Goal: Transaction & Acquisition: Purchase product/service

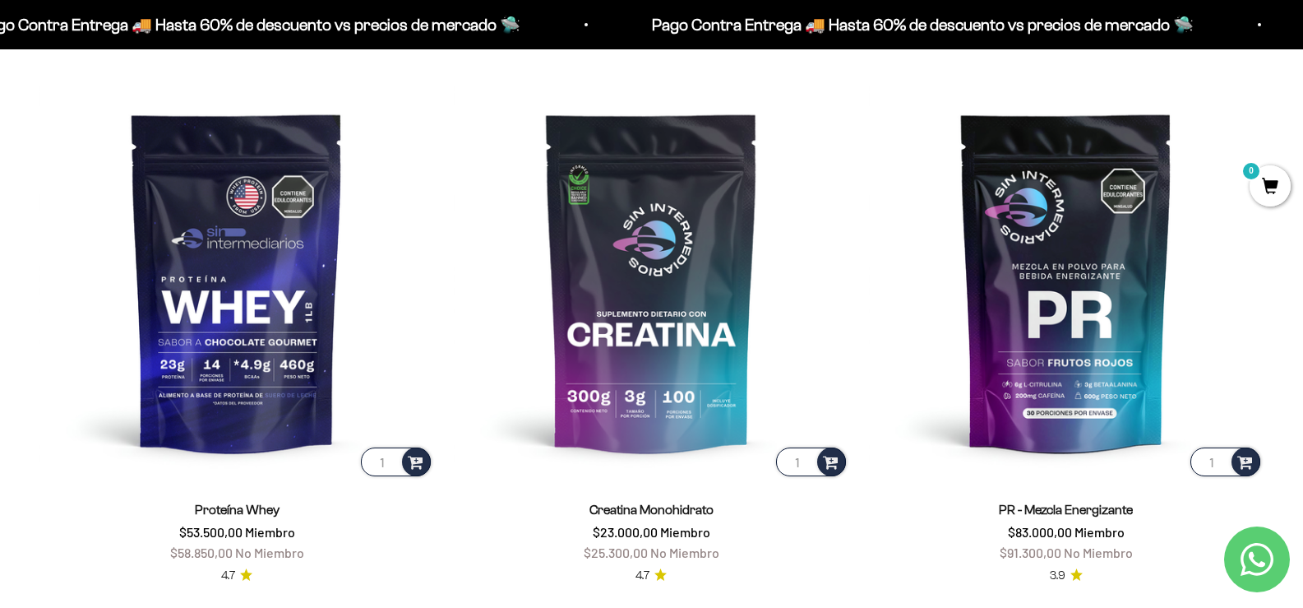
scroll to position [740, 0]
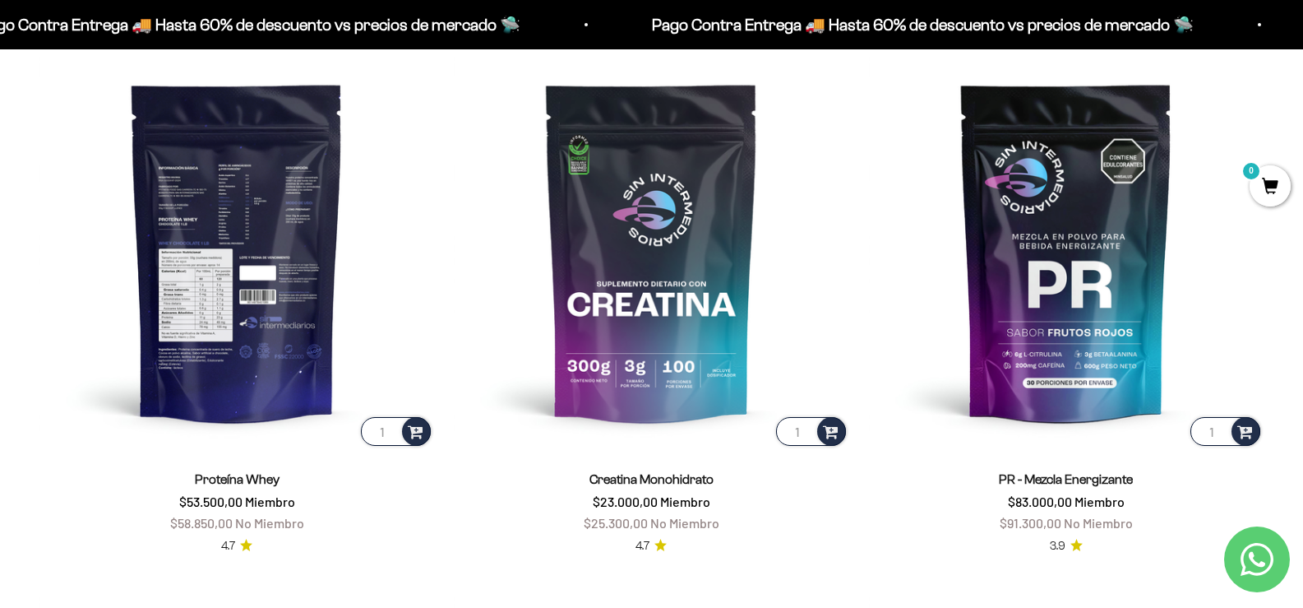
click at [207, 293] on img at bounding box center [236, 251] width 395 height 395
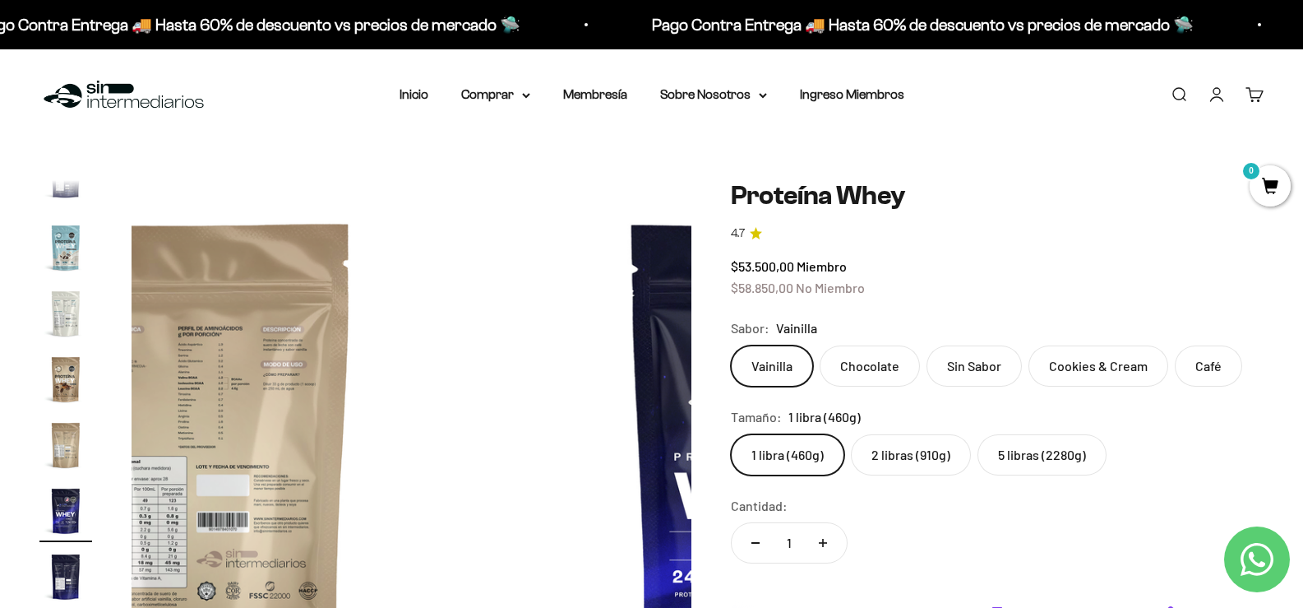
scroll to position [82, 0]
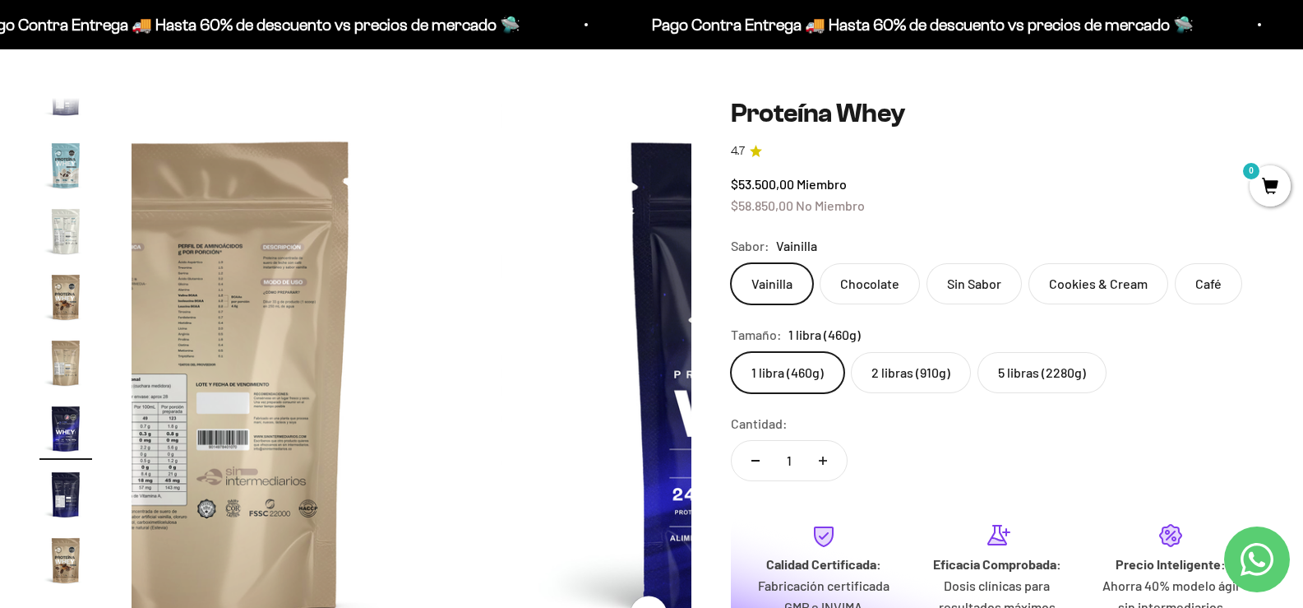
click at [904, 380] on label "2 libras (910g)" at bounding box center [911, 372] width 120 height 41
click at [731, 352] on input "2 libras (910g)" at bounding box center [730, 351] width 1 height 1
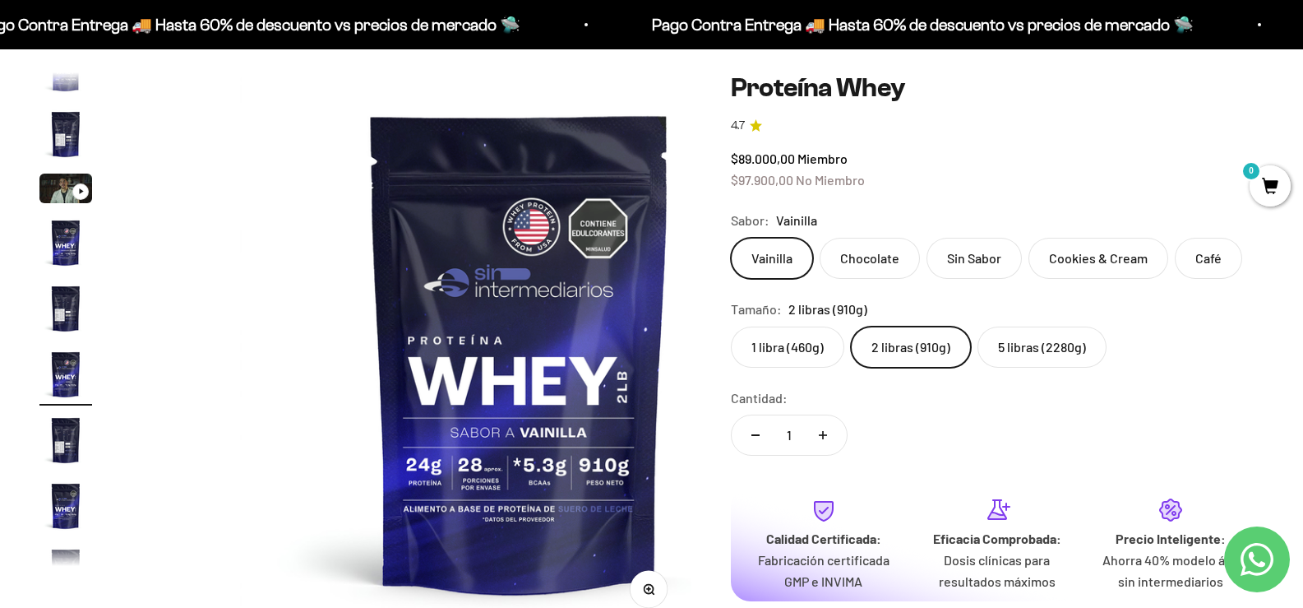
scroll to position [82, 0]
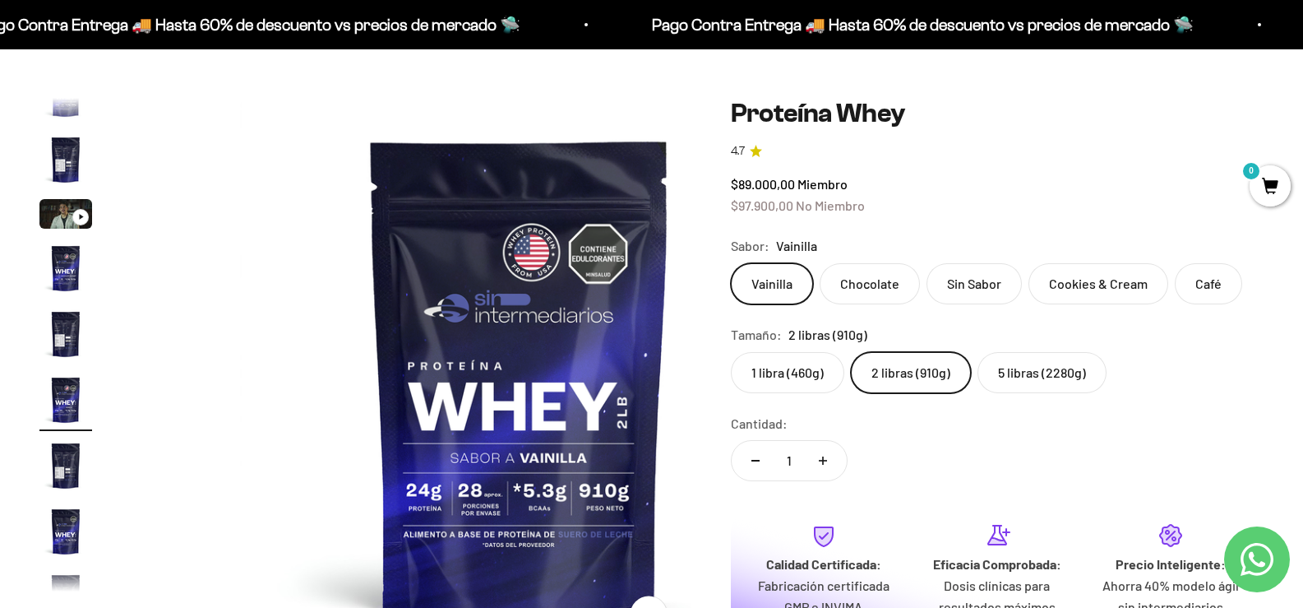
click at [62, 226] on img "Ir al artículo 3" at bounding box center [65, 214] width 53 height 30
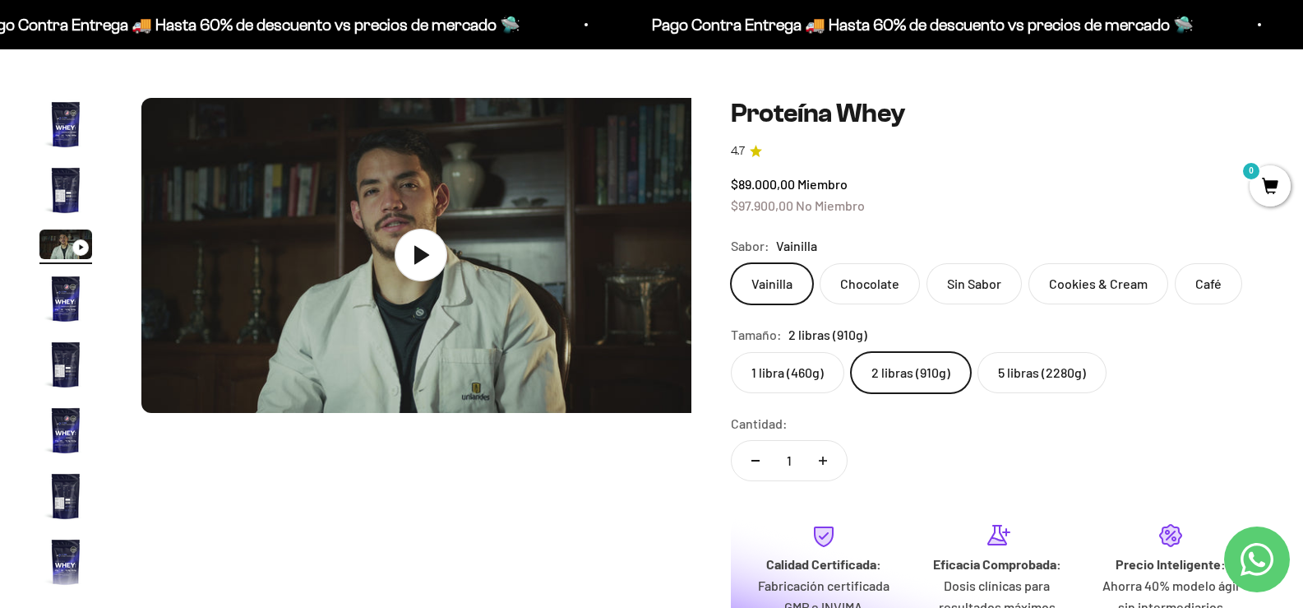
scroll to position [0, 1115]
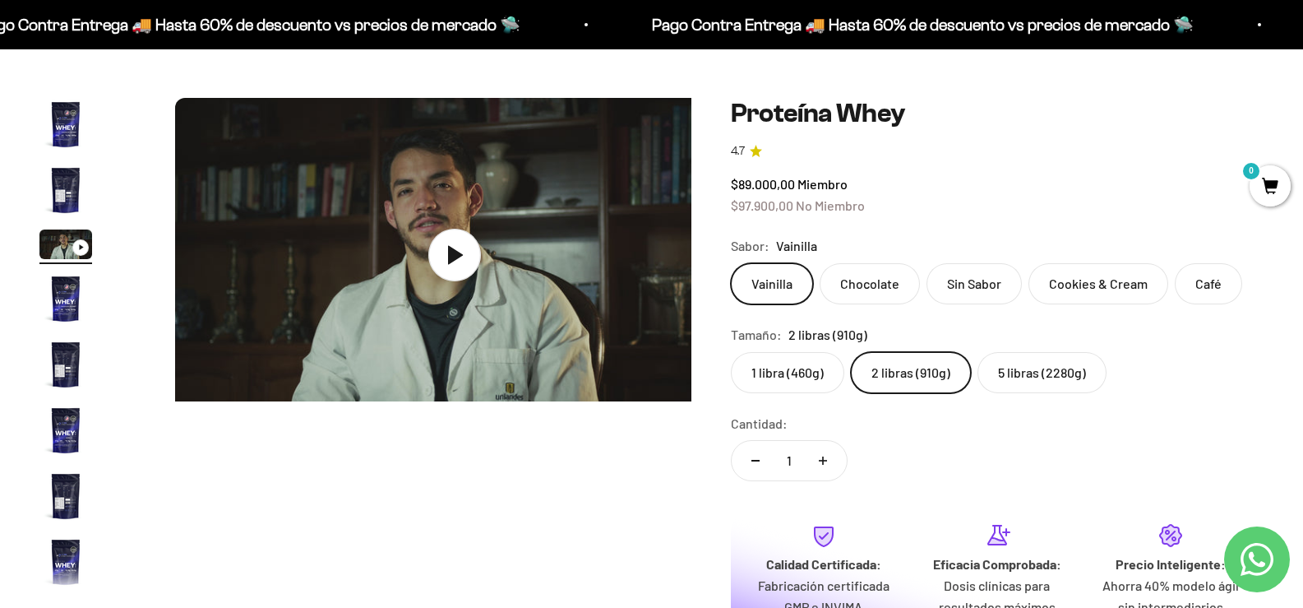
click at [86, 199] on img "Ir al artículo 2" at bounding box center [65, 190] width 53 height 53
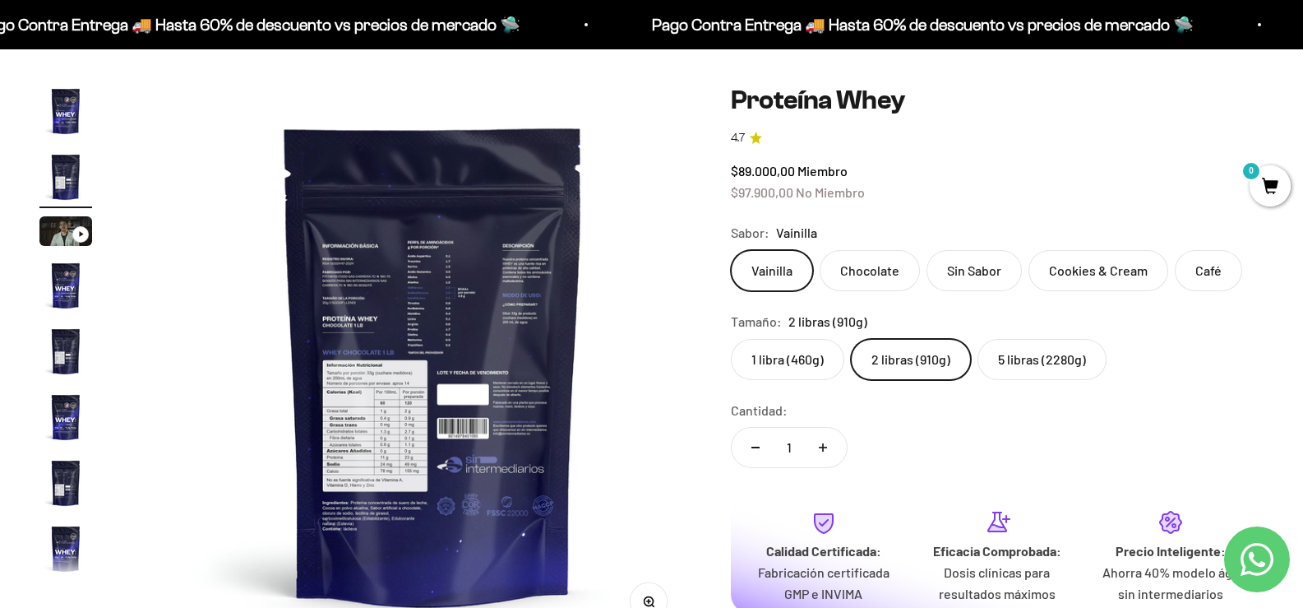
scroll to position [0, 0]
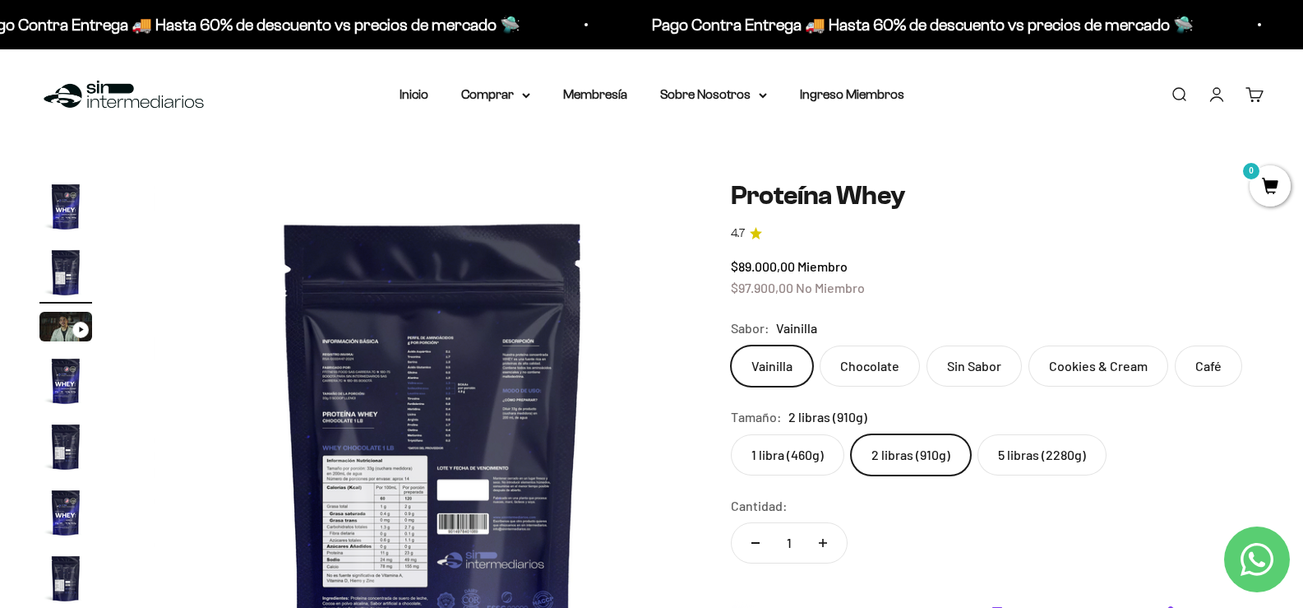
click at [60, 220] on img "Ir al artículo 1" at bounding box center [65, 206] width 53 height 53
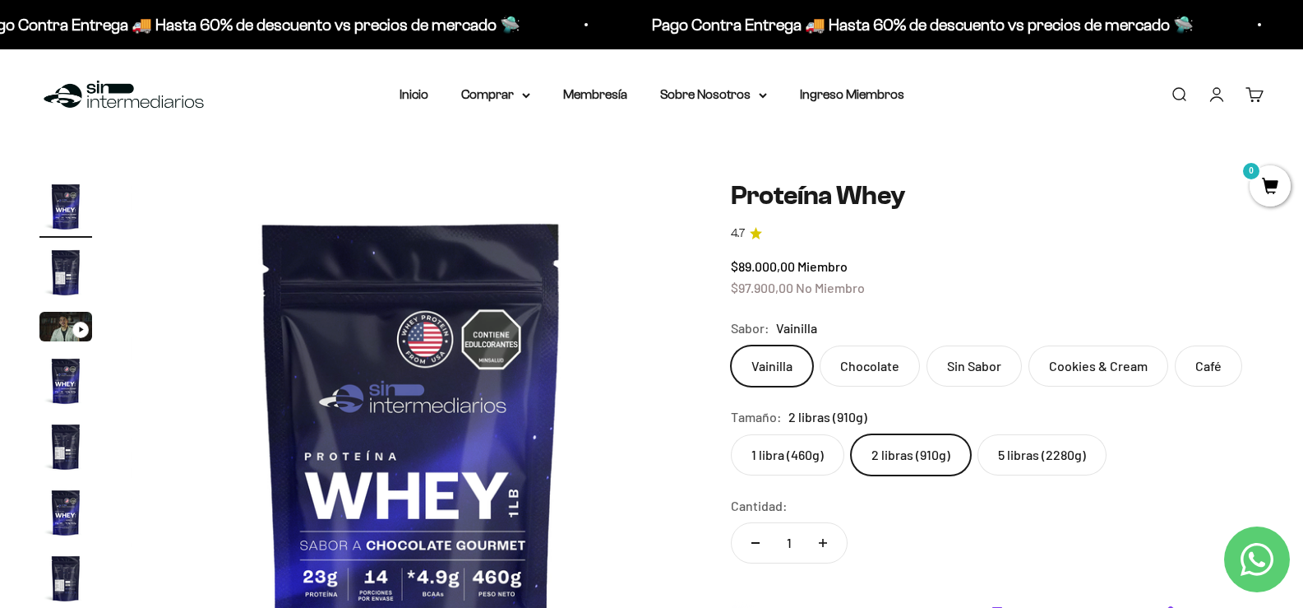
click at [62, 266] on img "Ir al artículo 2" at bounding box center [65, 272] width 53 height 53
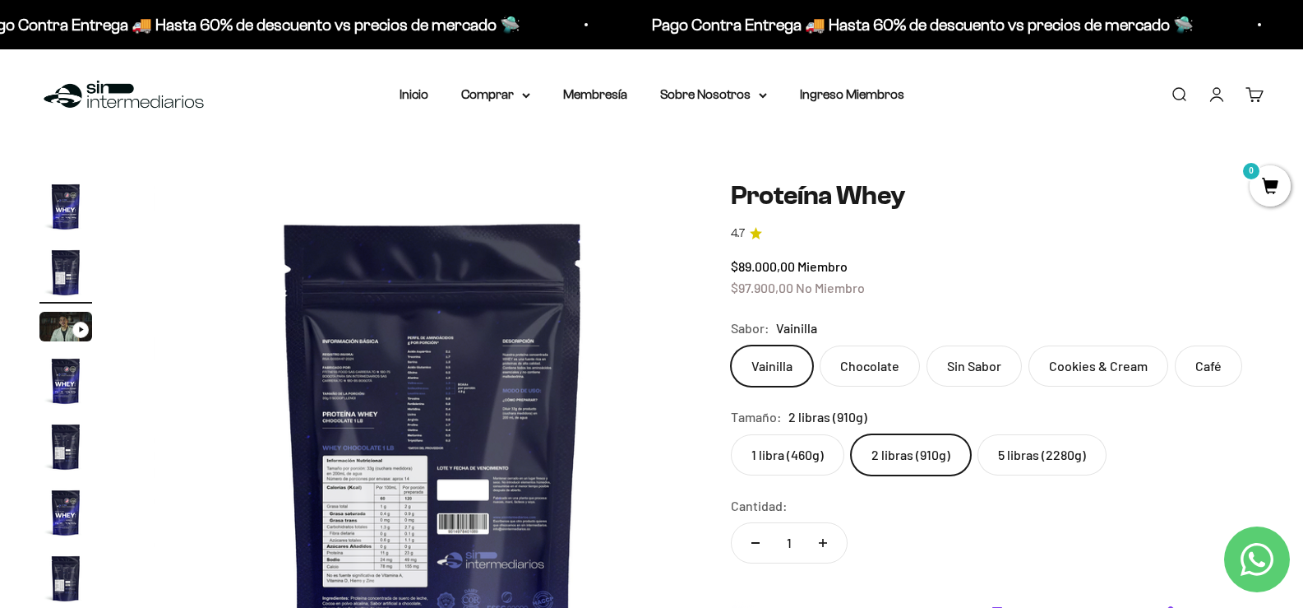
click at [68, 398] on img "Ir al artículo 4" at bounding box center [65, 380] width 53 height 53
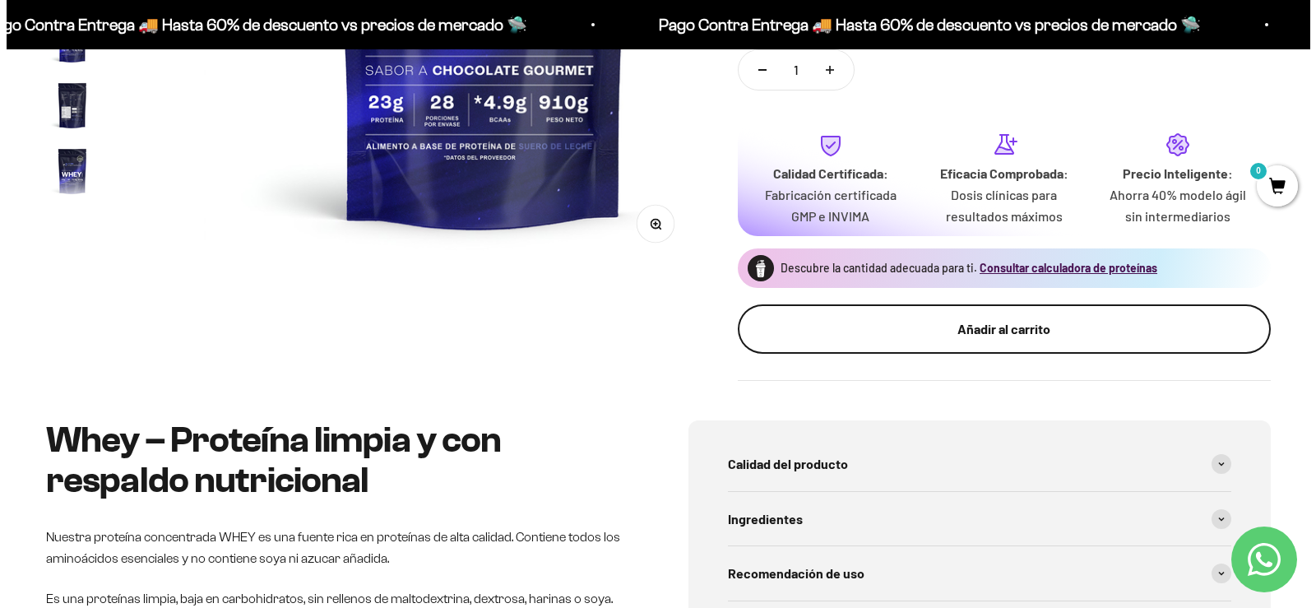
scroll to position [493, 0]
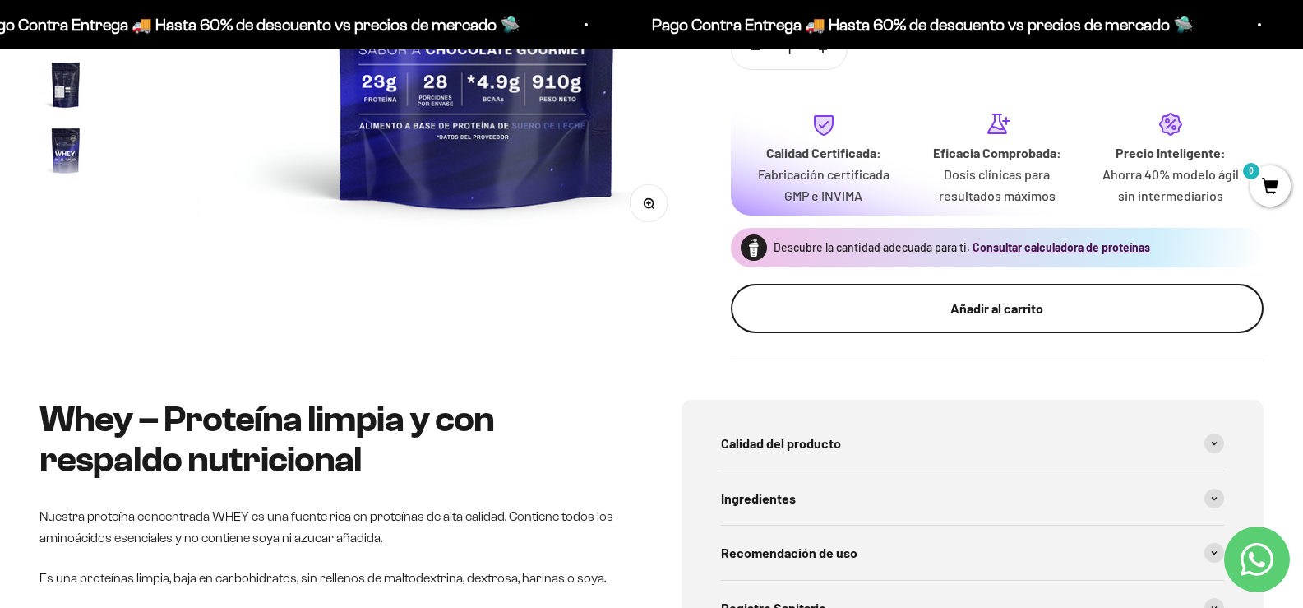
click at [966, 315] on div "Añadir al carrito" at bounding box center [997, 308] width 467 height 21
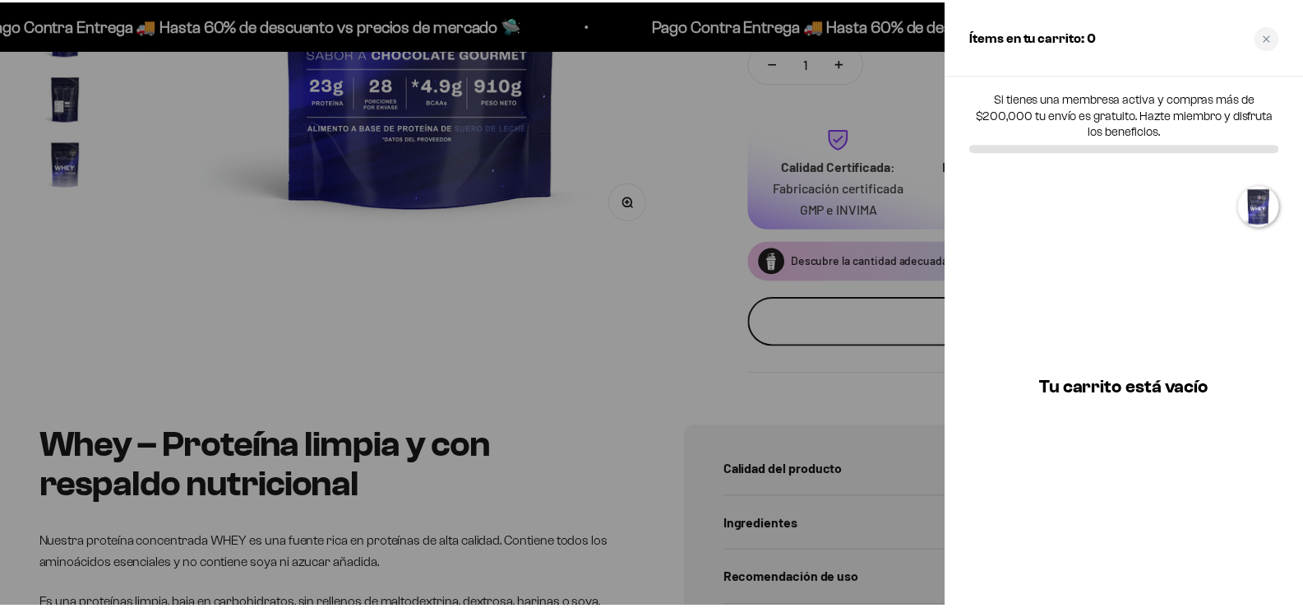
scroll to position [0, 1693]
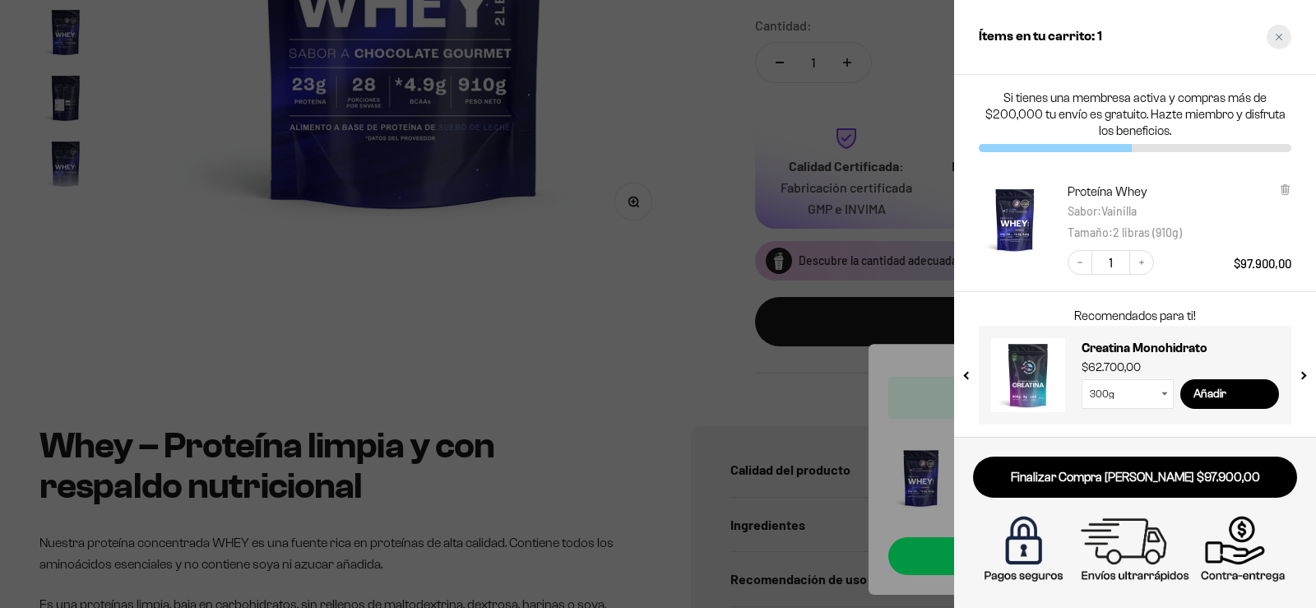
click at [1273, 31] on div "Close cart" at bounding box center [1278, 37] width 25 height 25
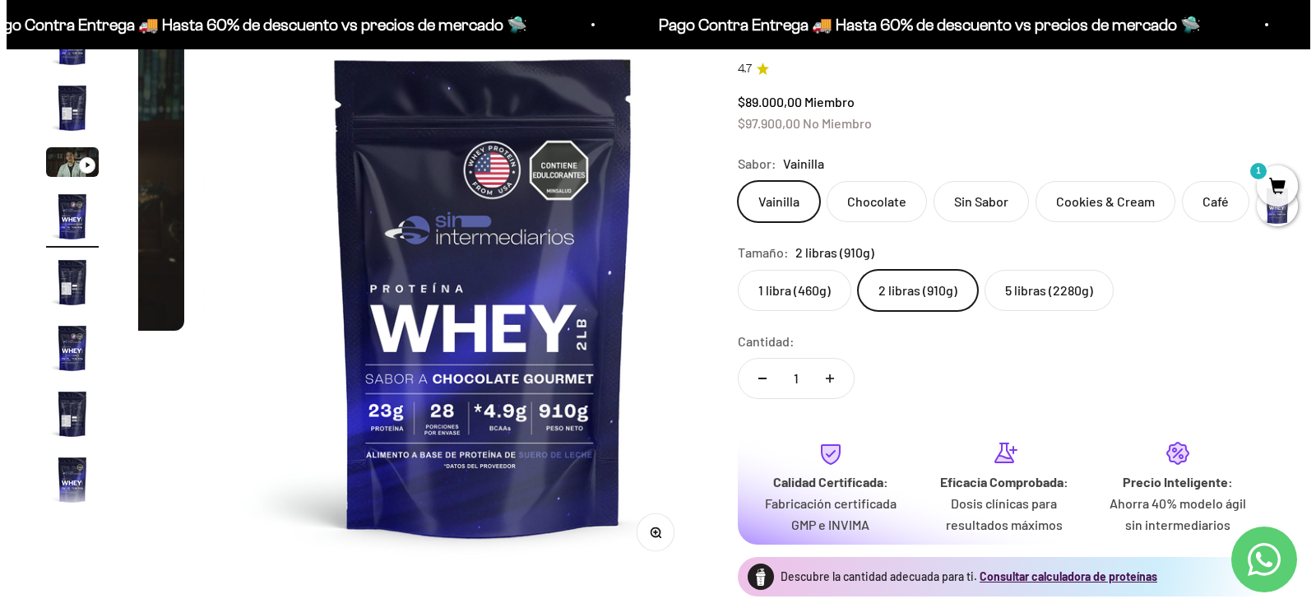
scroll to position [0, 0]
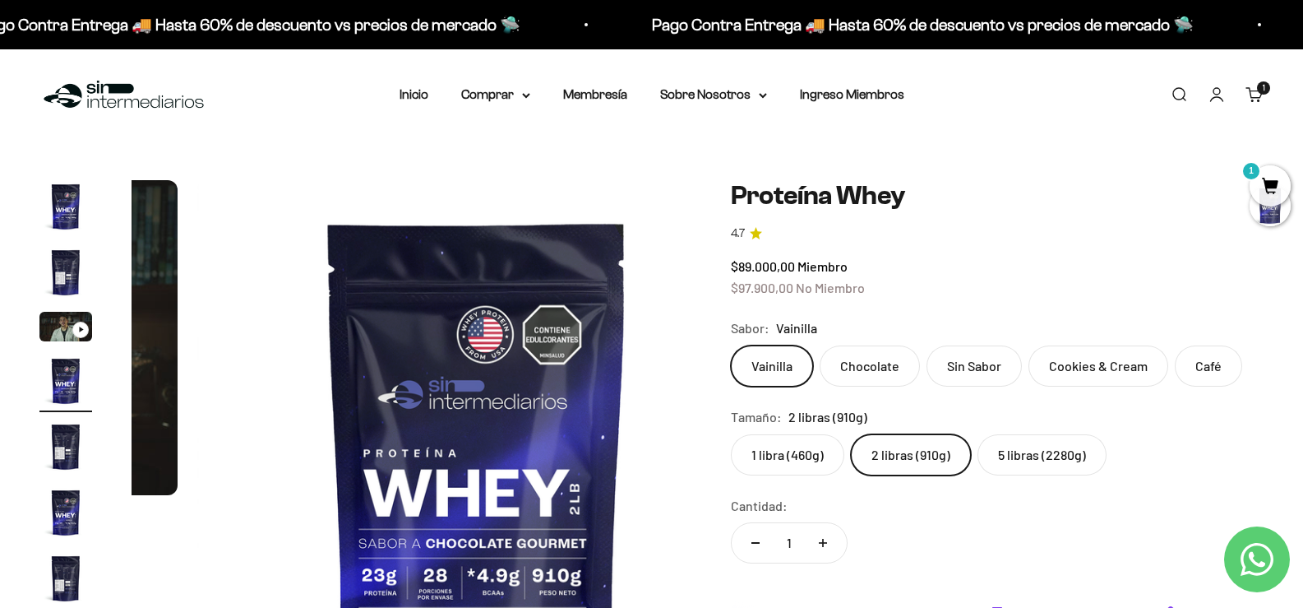
click at [1179, 92] on link "Buscar" at bounding box center [1179, 95] width 18 height 18
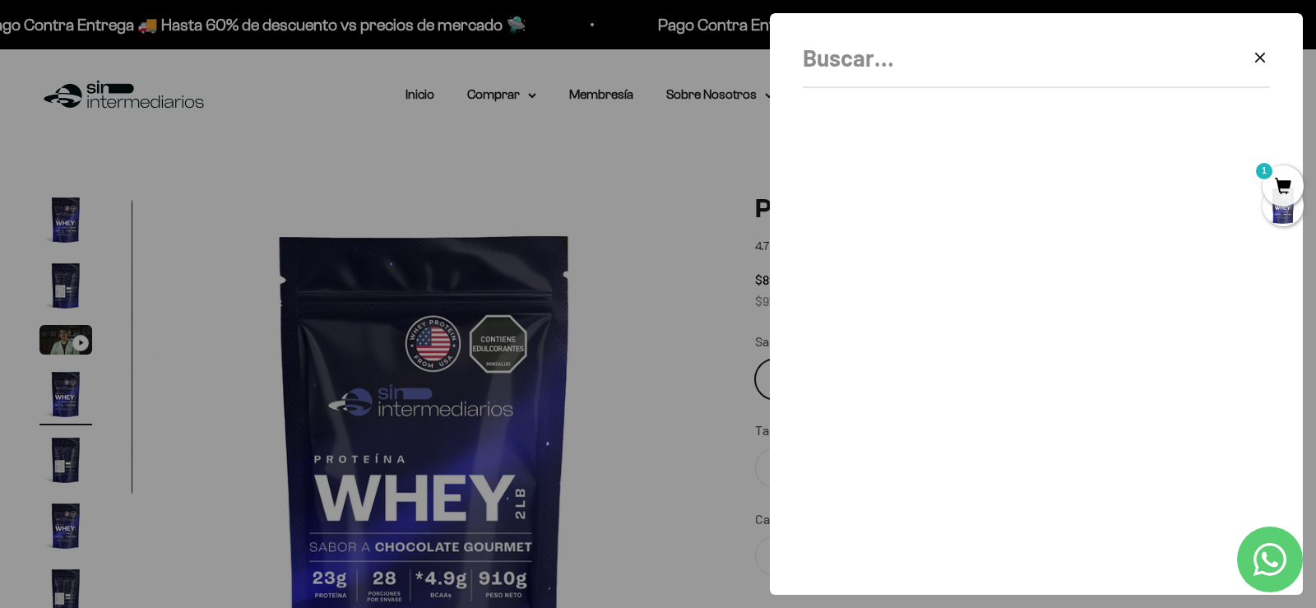
scroll to position [0, 1693]
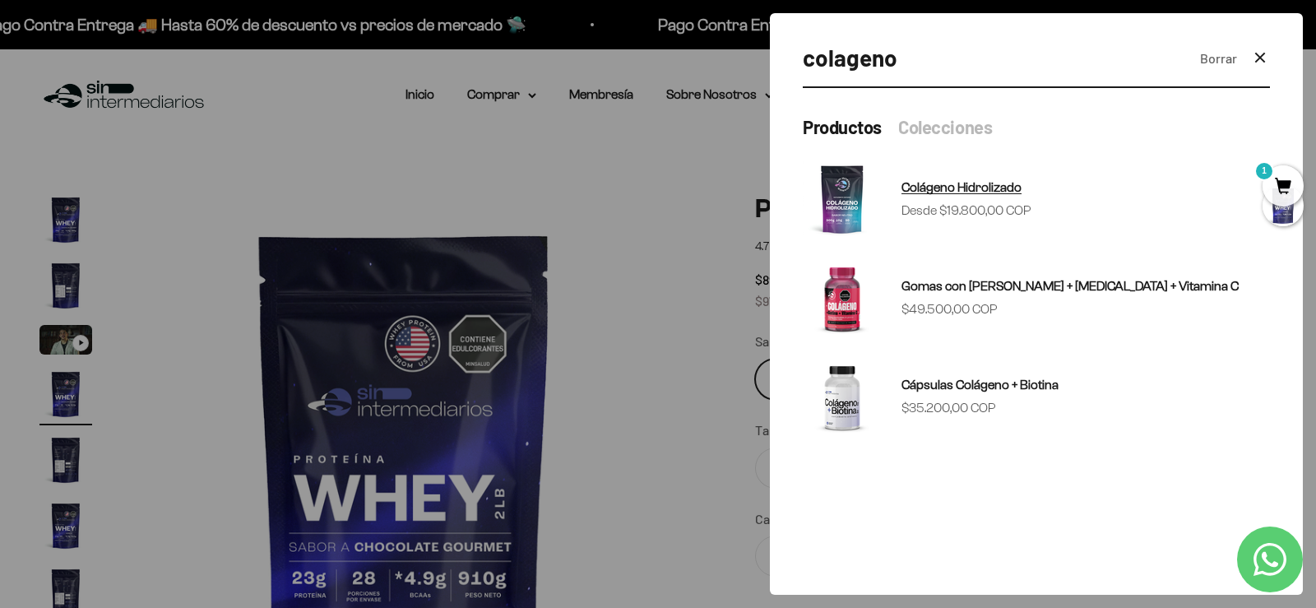
type input "colageno"
click at [942, 201] on sale-price "Precio de oferta Desde $19.800,00 COP" at bounding box center [966, 210] width 130 height 21
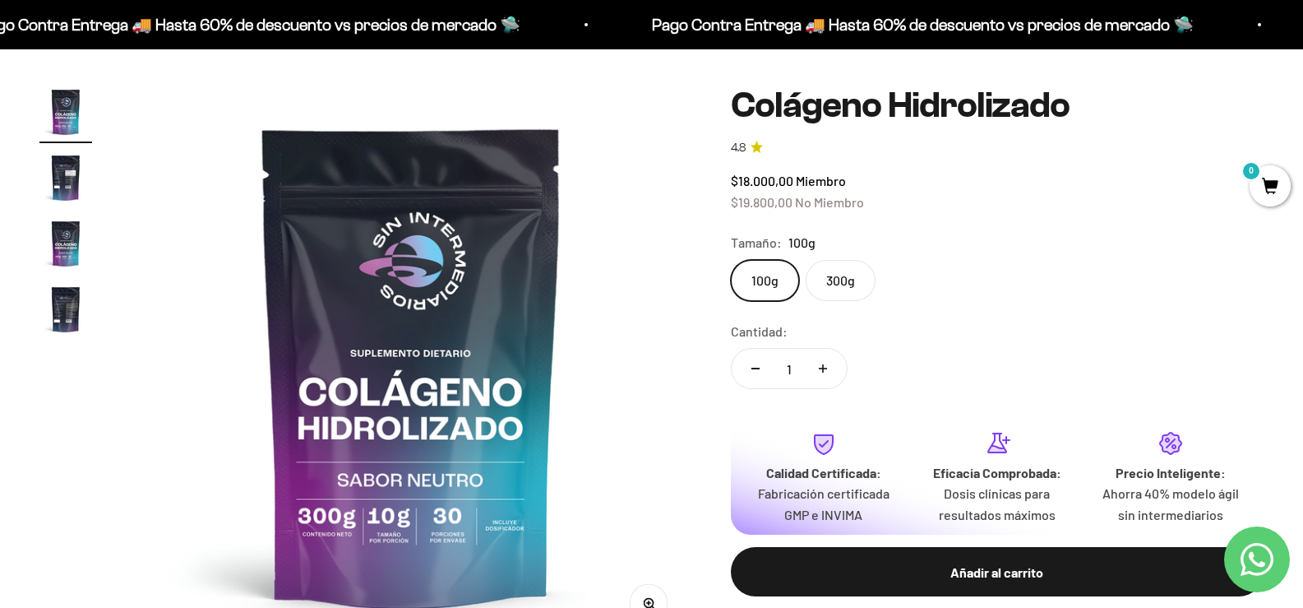
scroll to position [164, 0]
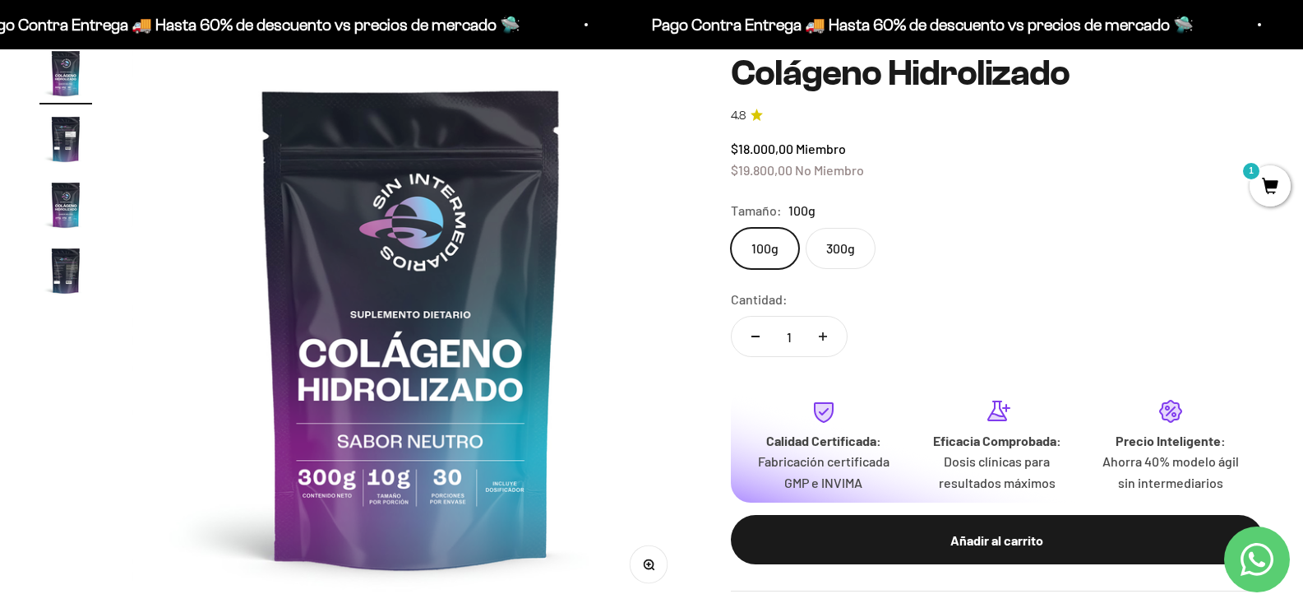
click at [840, 255] on label "300g" at bounding box center [841, 248] width 70 height 41
click at [731, 228] on input "300g" at bounding box center [730, 227] width 1 height 1
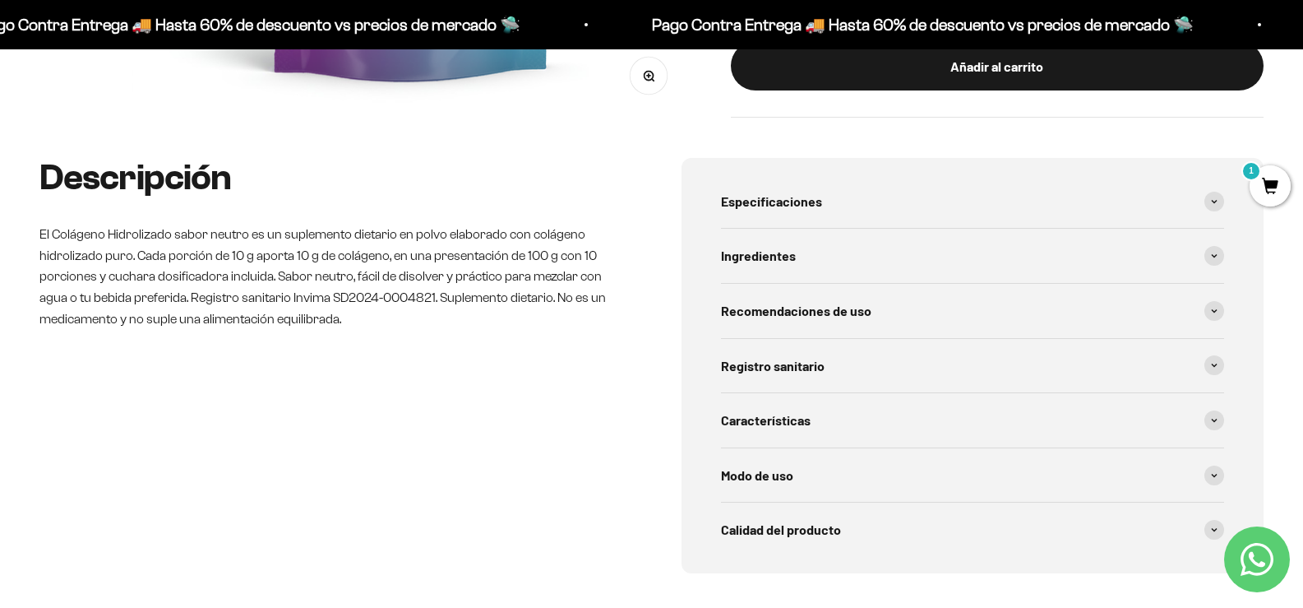
scroll to position [658, 0]
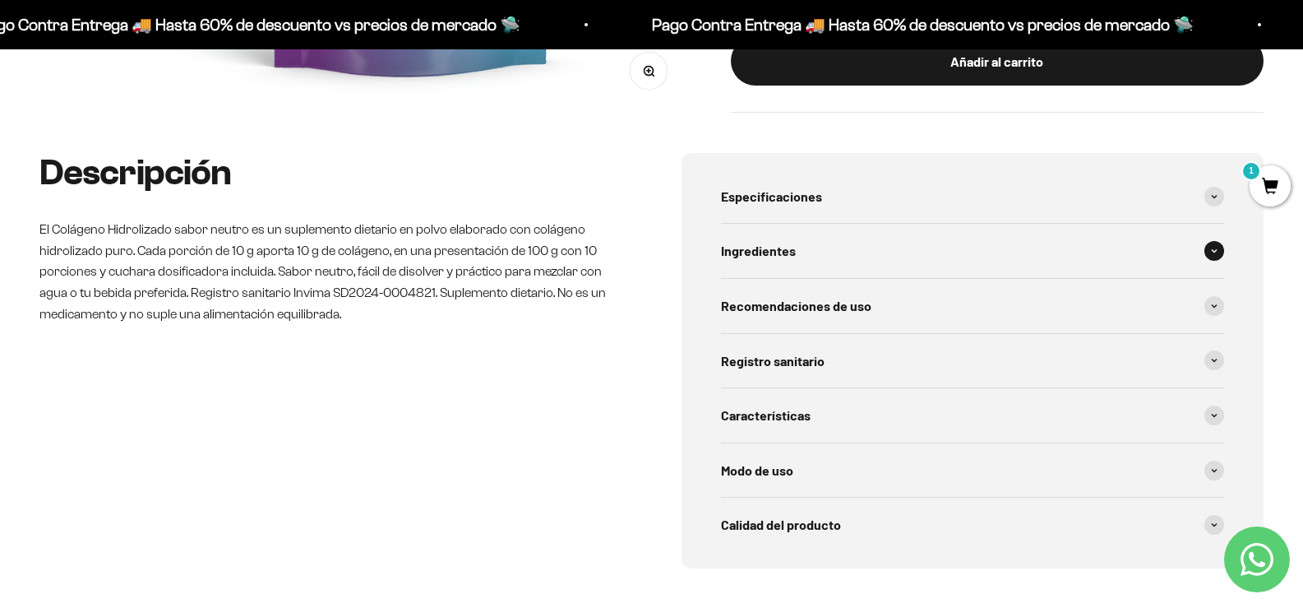
click at [882, 278] on div "Ingredientes" at bounding box center [973, 251] width 504 height 54
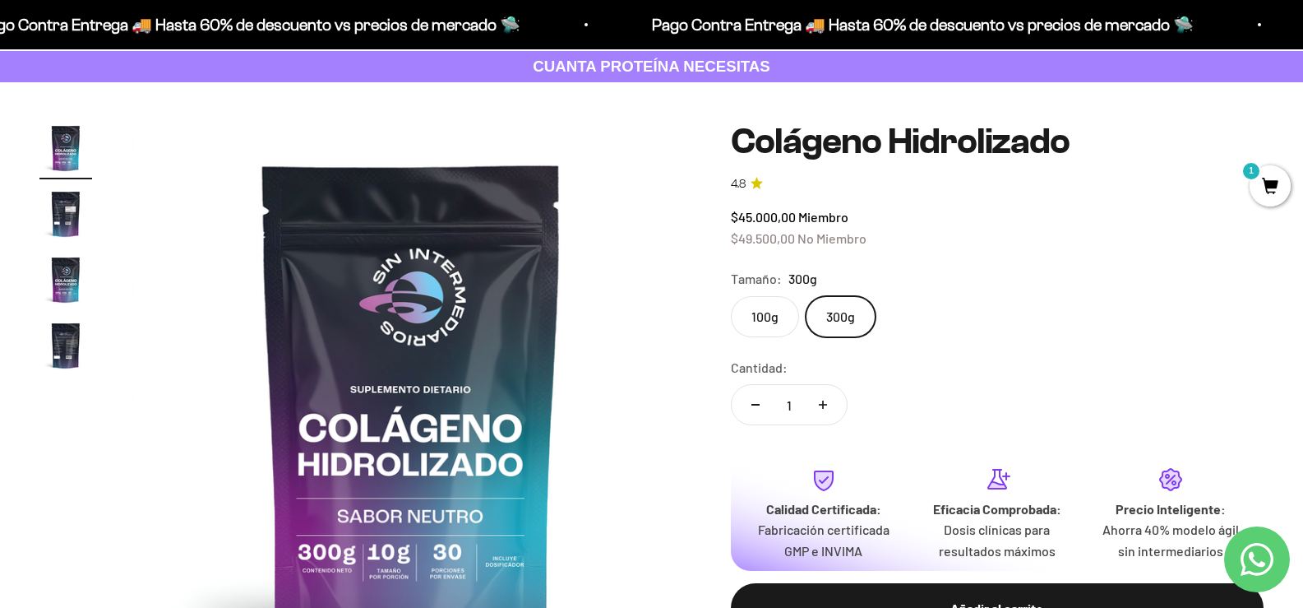
scroll to position [0, 0]
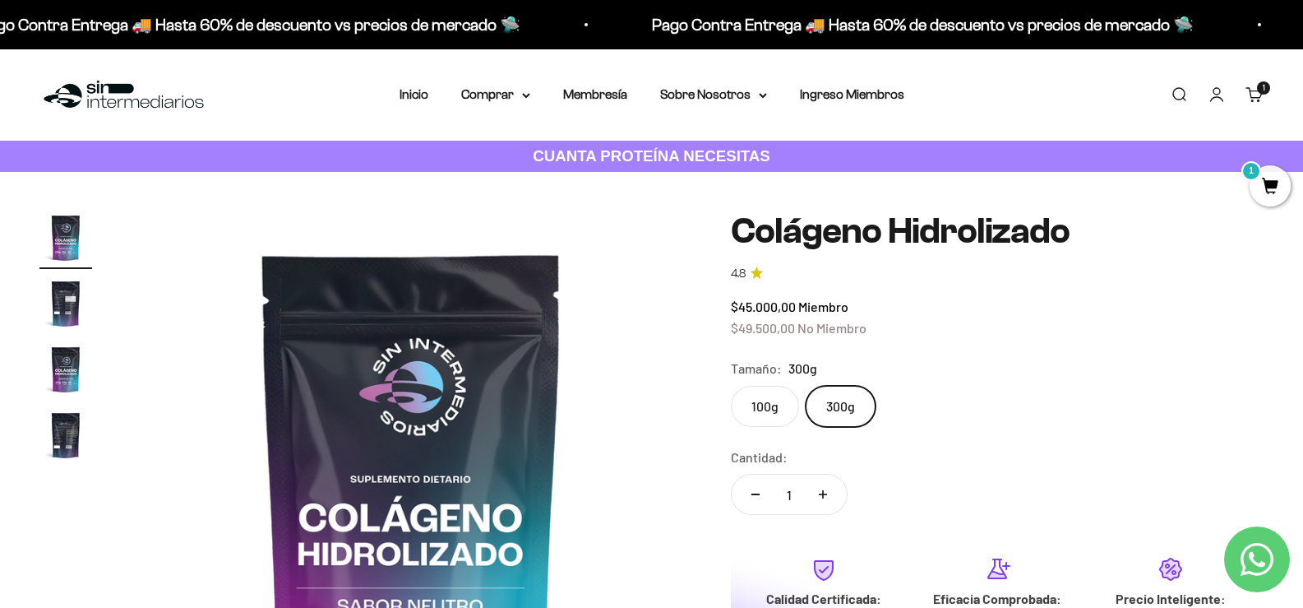
click at [701, 160] on strong "CUANTA PROTEÍNA NECESITAS" at bounding box center [652, 155] width 238 height 17
click at [1178, 92] on link "Buscar" at bounding box center [1179, 95] width 18 height 18
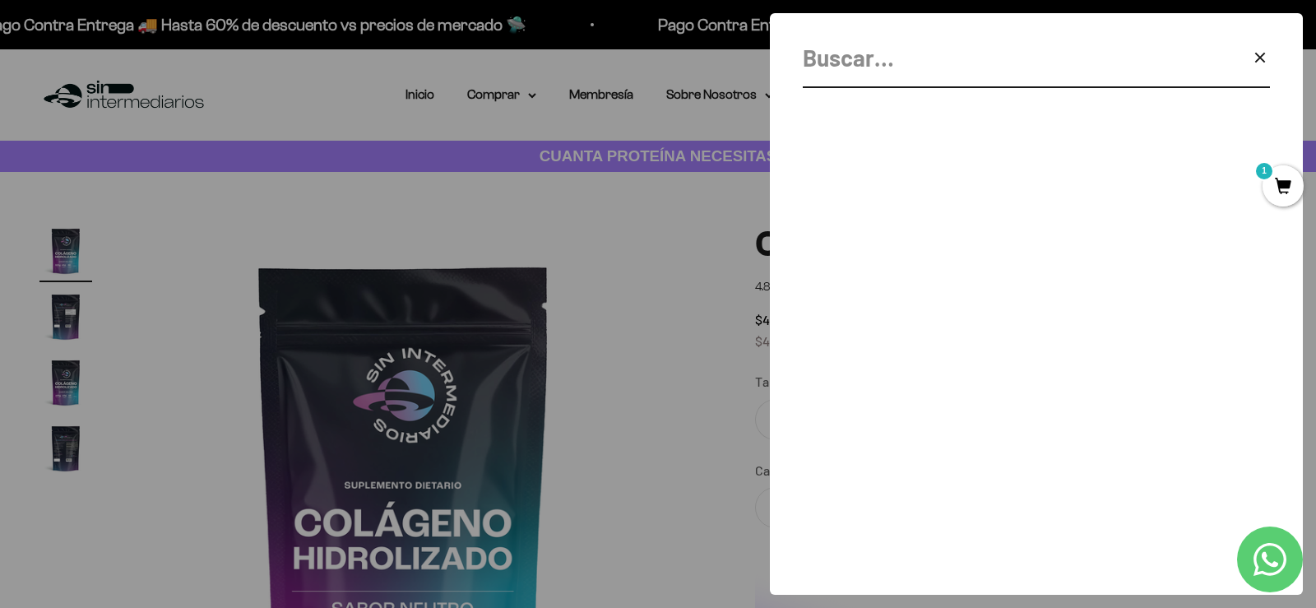
click at [1258, 54] on icon "button" at bounding box center [1260, 58] width 20 height 20
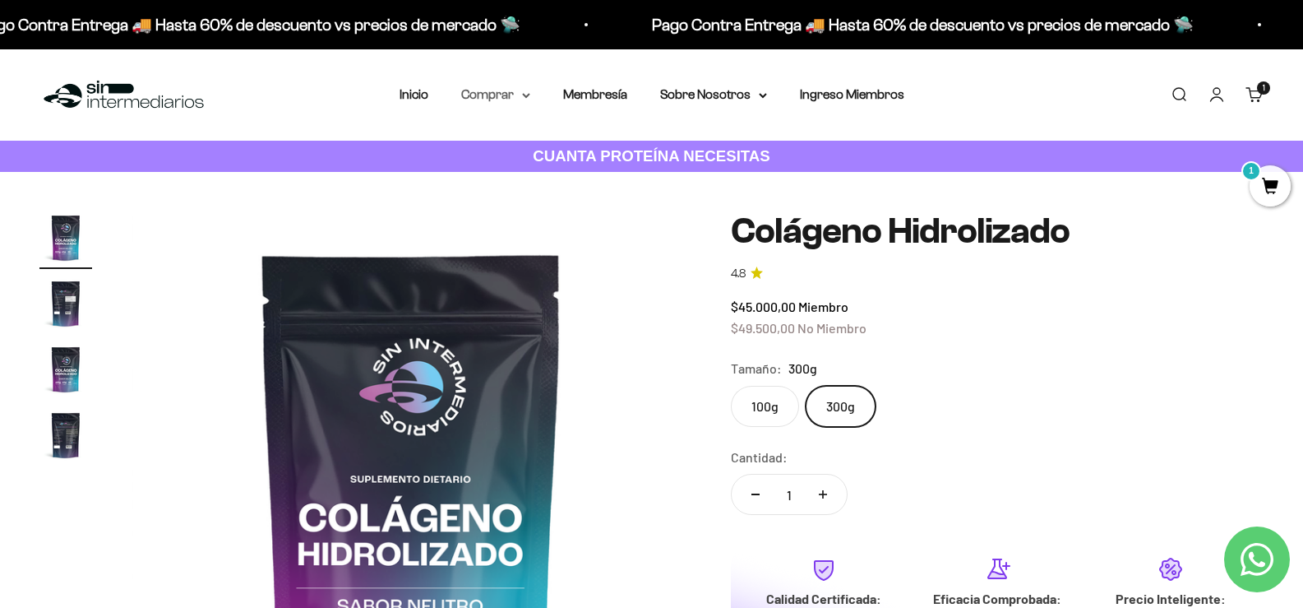
click at [507, 93] on summary "Comprar" at bounding box center [495, 94] width 69 height 21
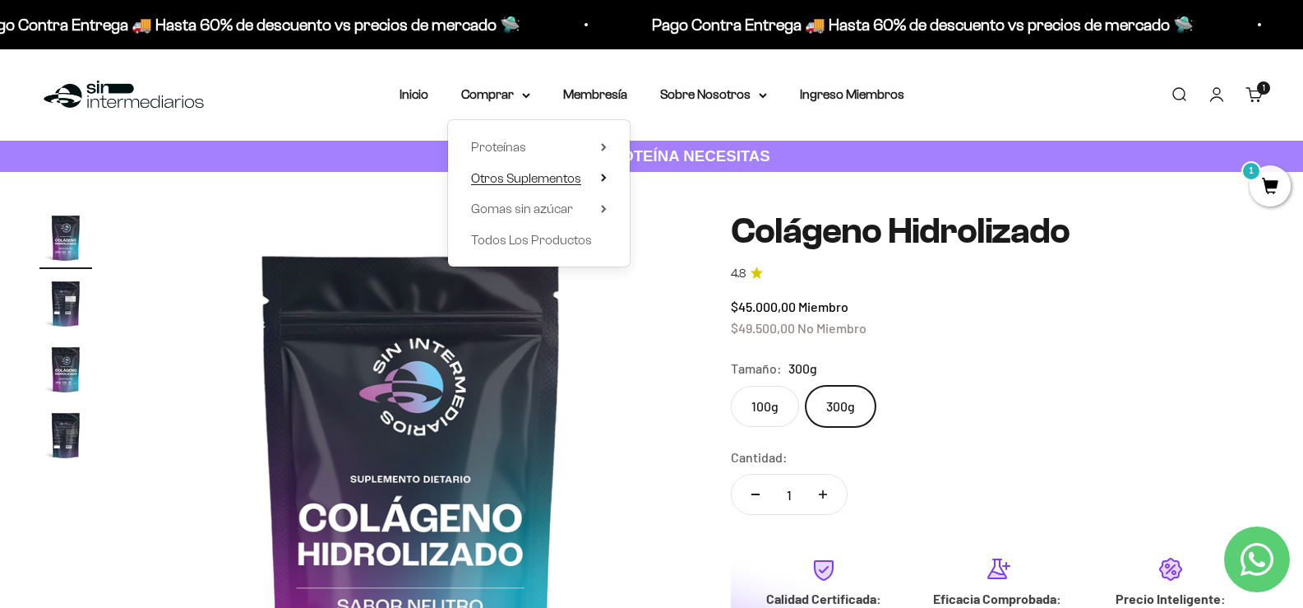
click at [521, 184] on span "Otros Suplementos" at bounding box center [526, 178] width 110 height 14
click at [571, 216] on span "Gomas sin azúcar" at bounding box center [522, 208] width 102 height 21
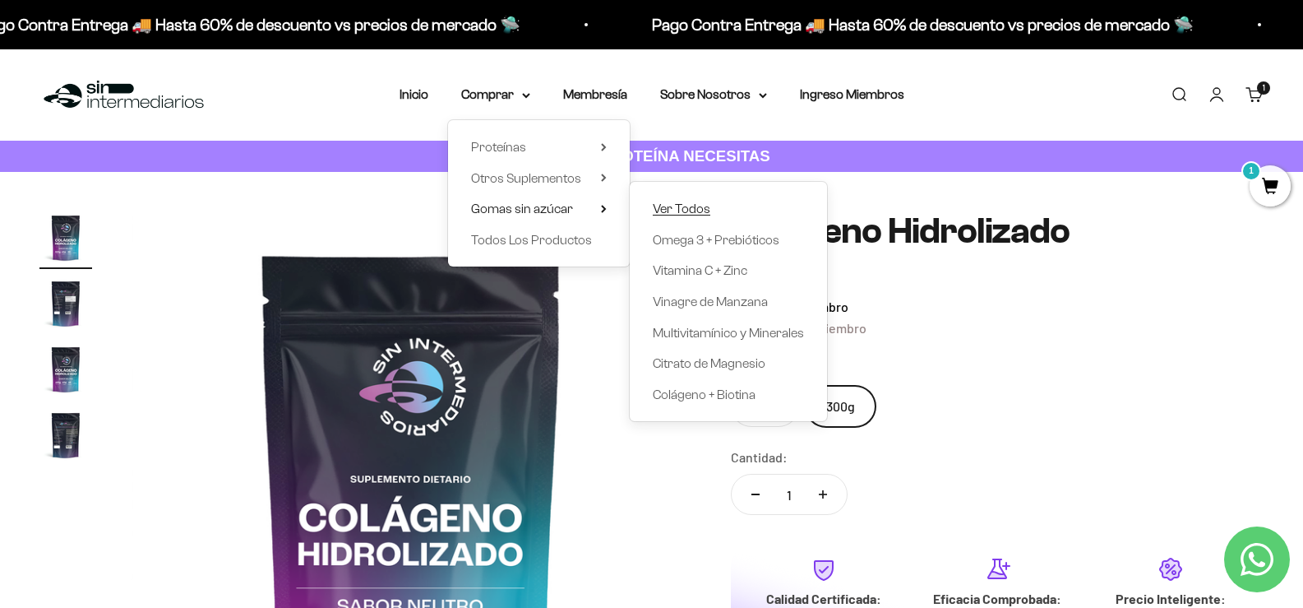
click at [685, 206] on span "Ver Todos" at bounding box center [682, 208] width 58 height 14
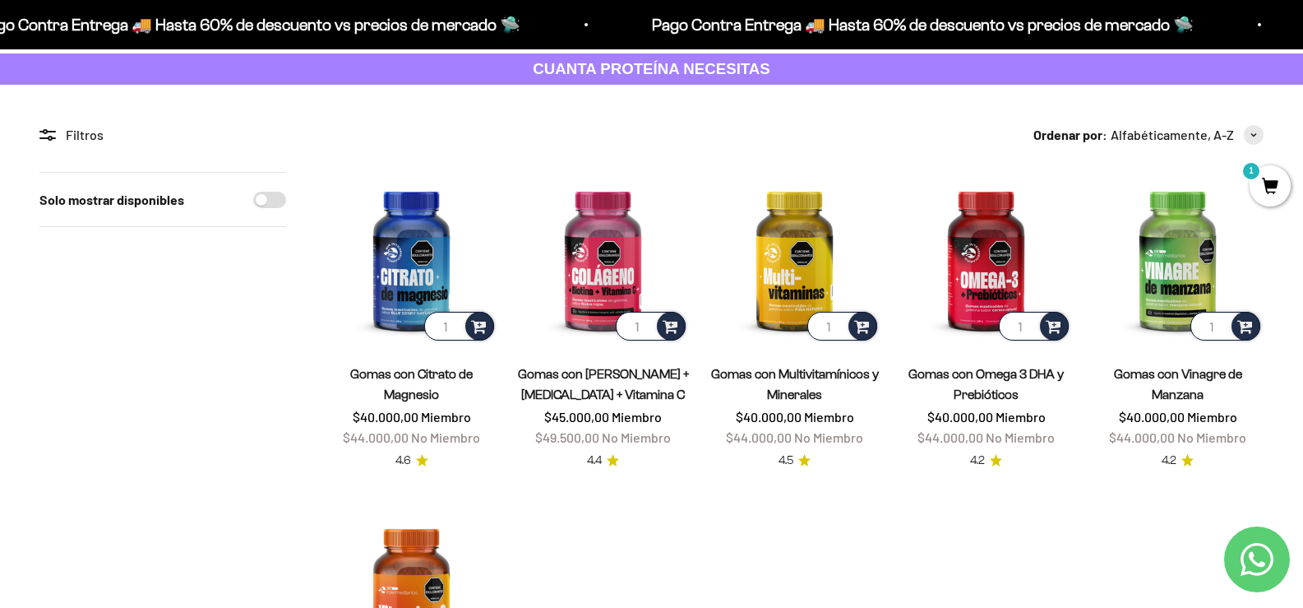
scroll to position [82, 0]
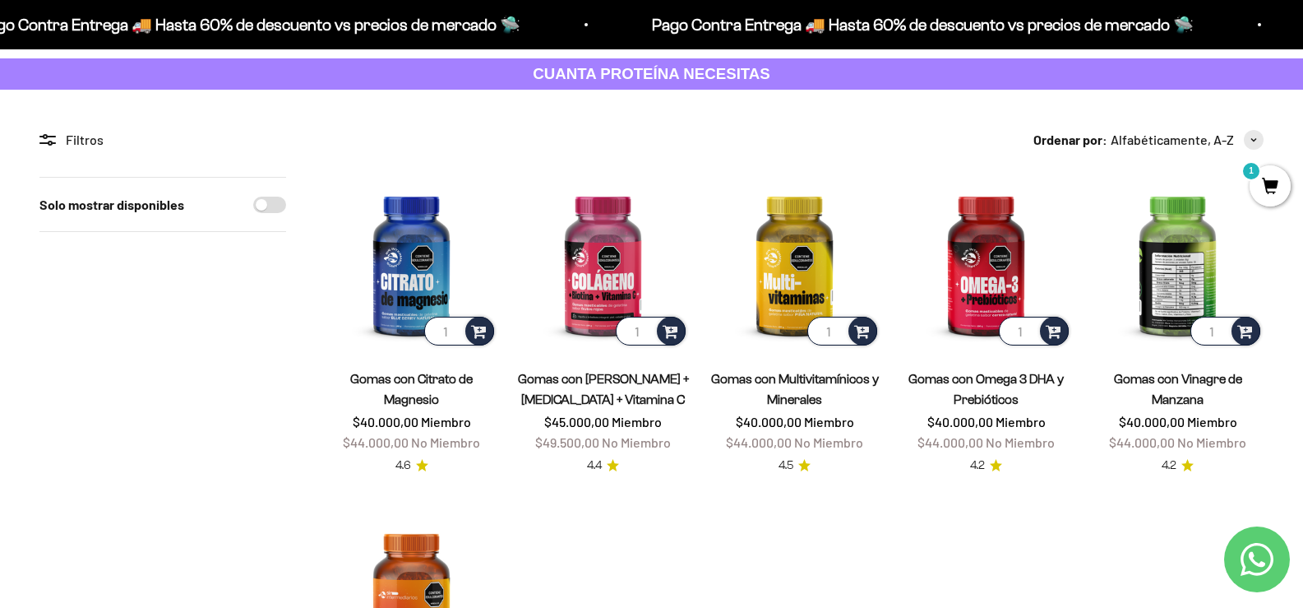
click at [1169, 268] on img at bounding box center [1178, 263] width 172 height 172
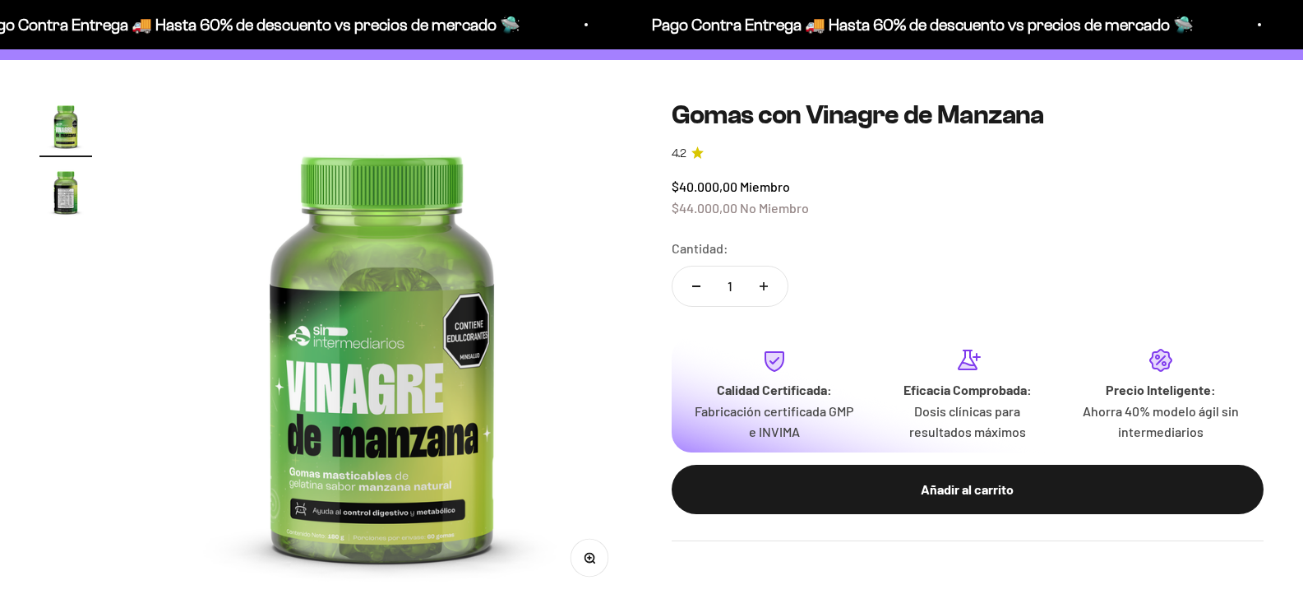
scroll to position [164, 0]
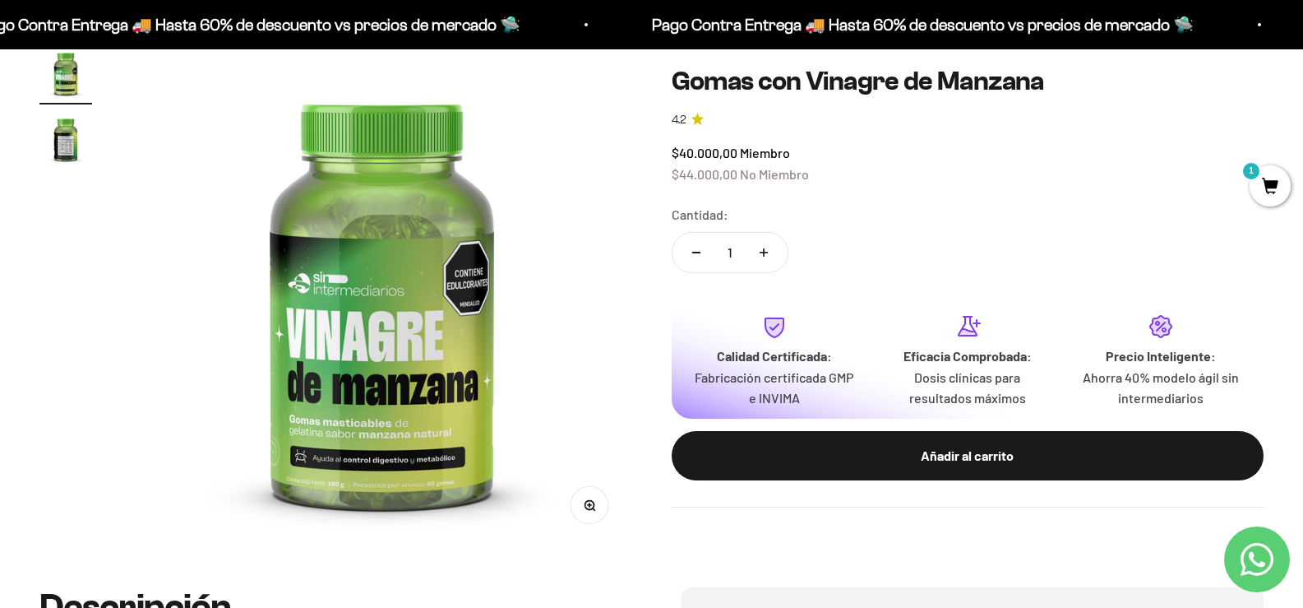
click at [364, 419] on img at bounding box center [382, 297] width 501 height 501
click at [70, 152] on img "Ir al artículo 2" at bounding box center [65, 139] width 53 height 53
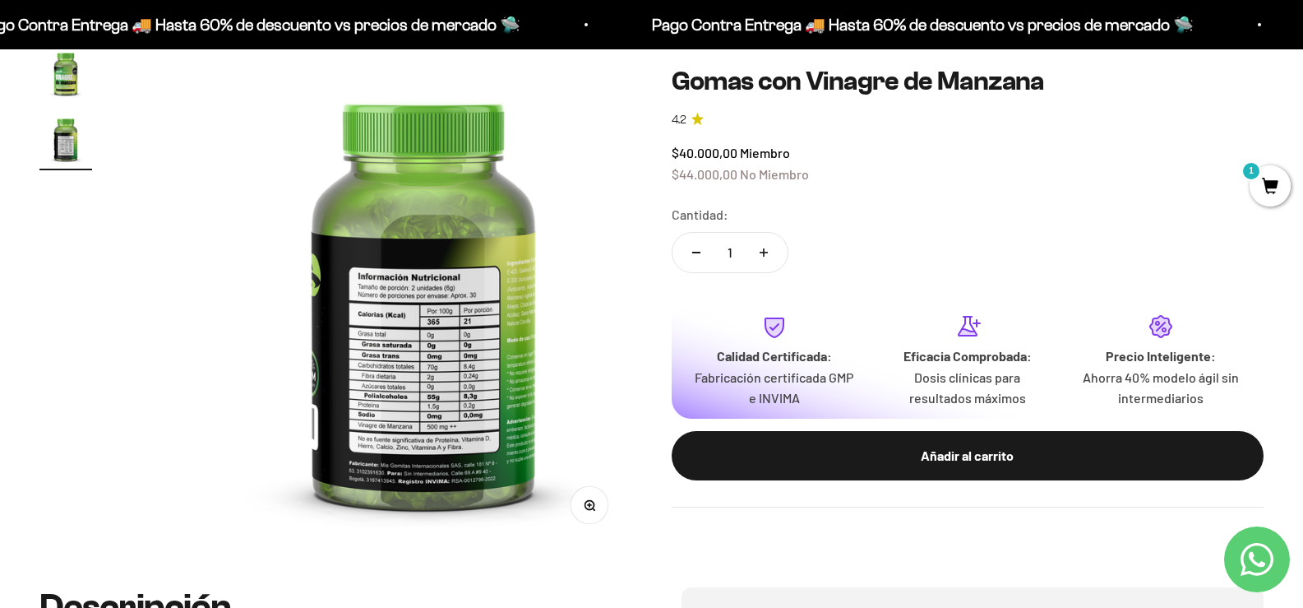
scroll to position [0, 500]
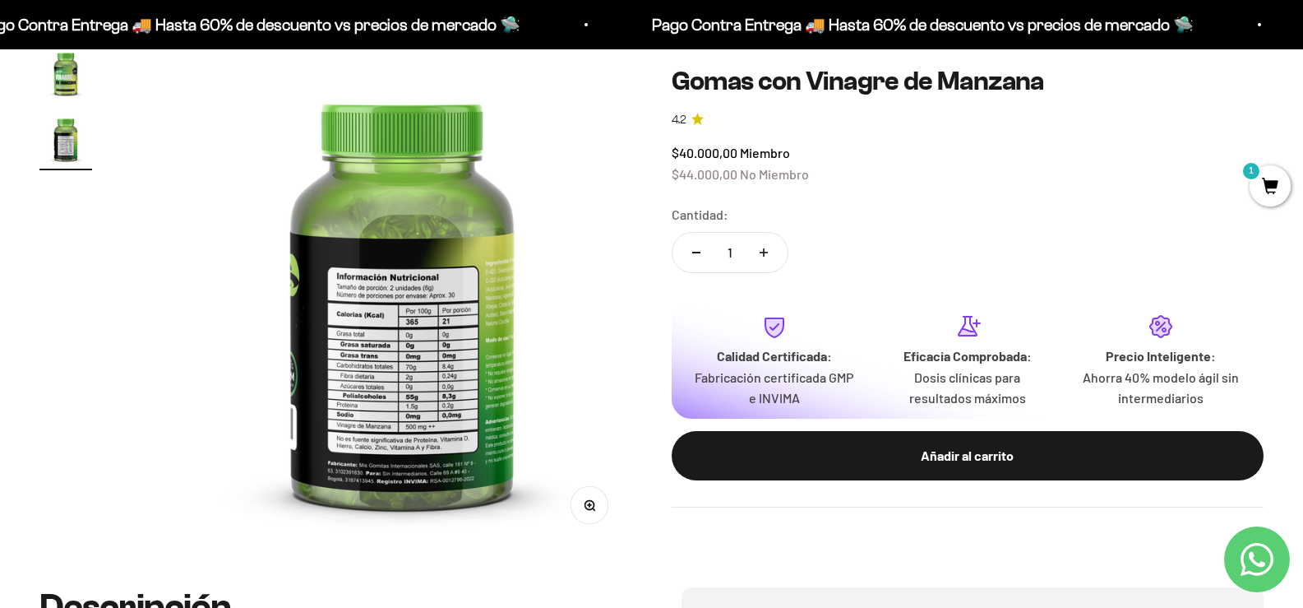
click at [363, 279] on img at bounding box center [402, 297] width 501 height 501
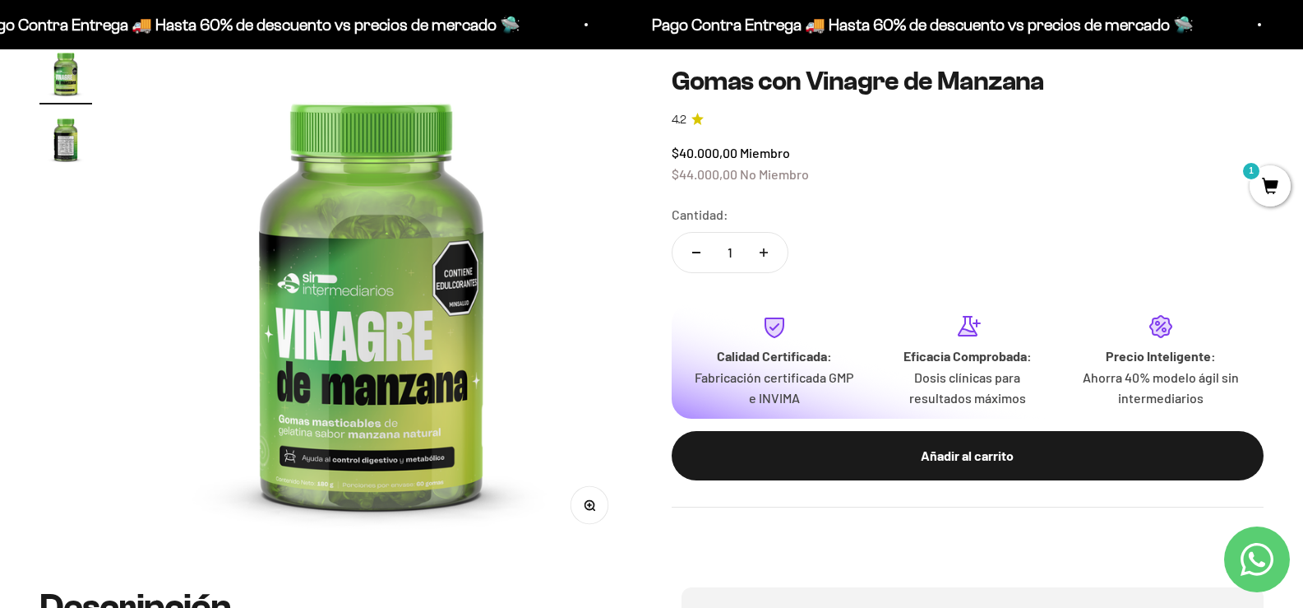
scroll to position [0, 0]
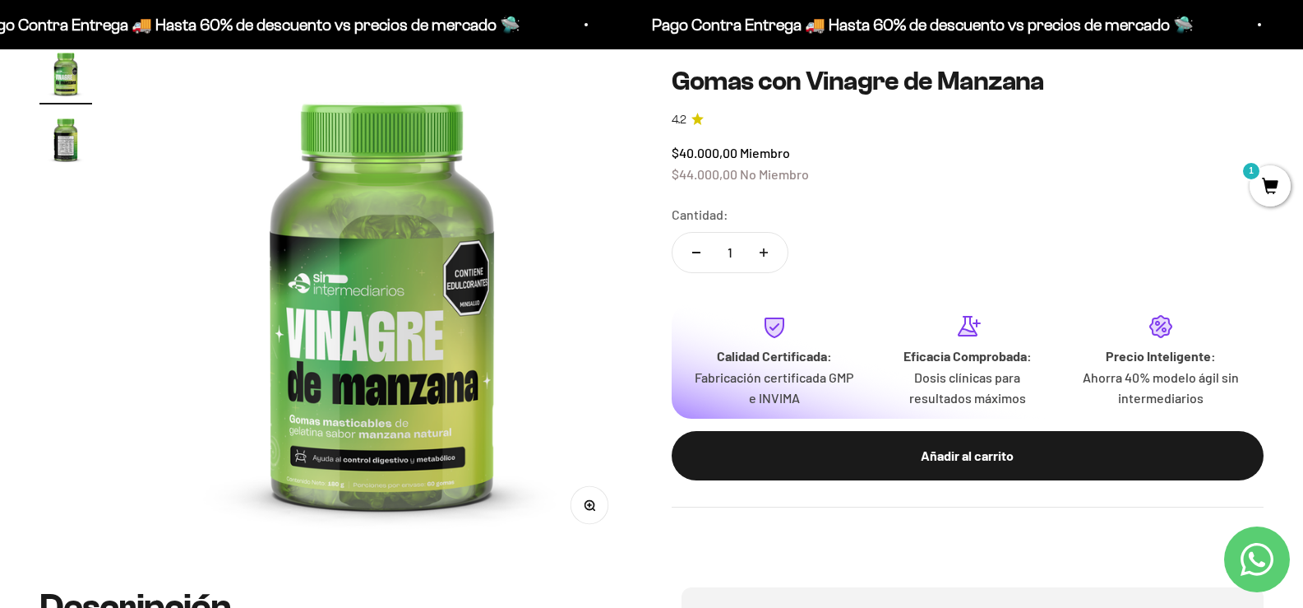
click at [545, 317] on img at bounding box center [382, 297] width 501 height 501
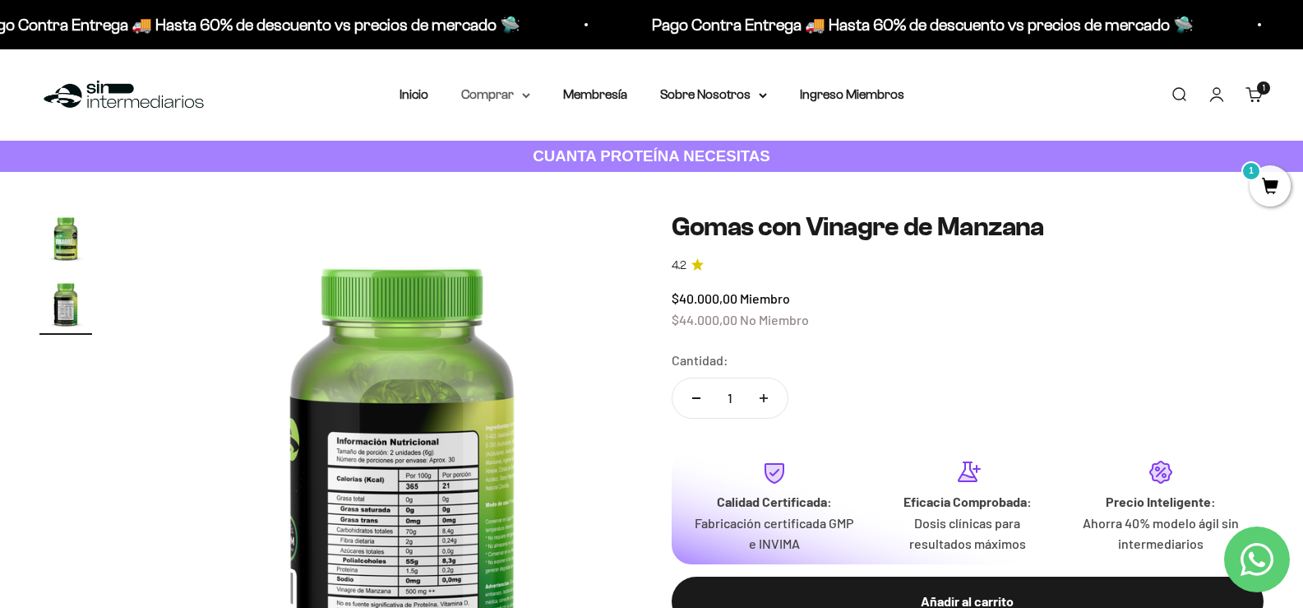
click at [524, 98] on icon at bounding box center [526, 96] width 8 height 6
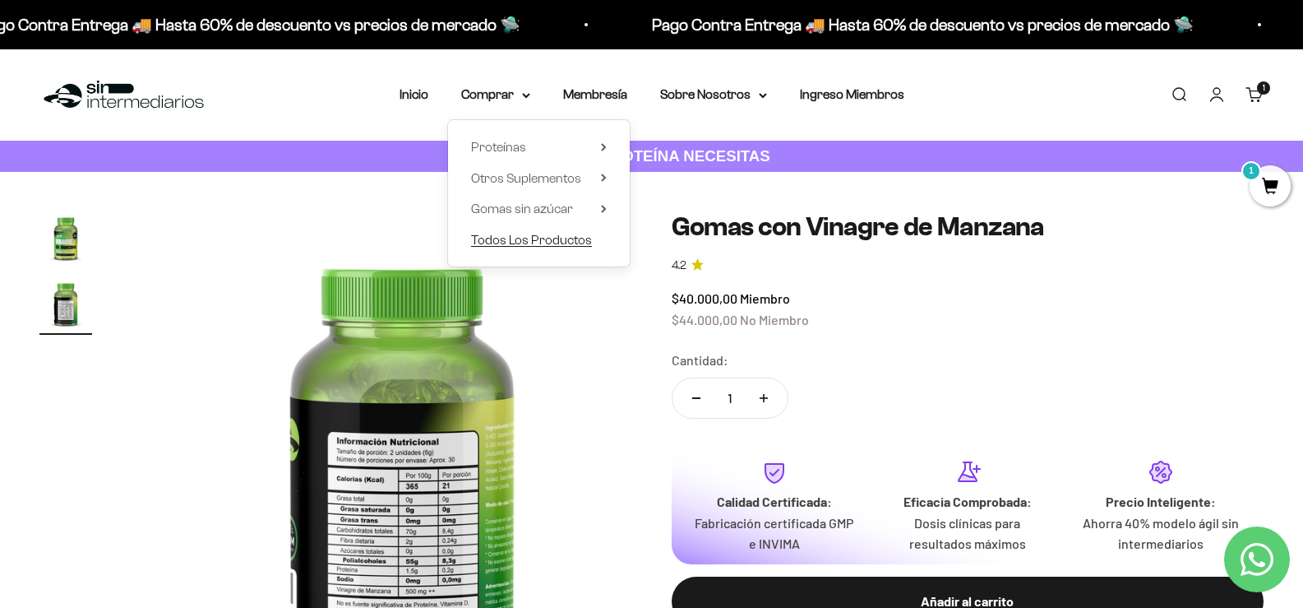
click at [521, 248] on span "Todos Los Productos" at bounding box center [531, 239] width 121 height 21
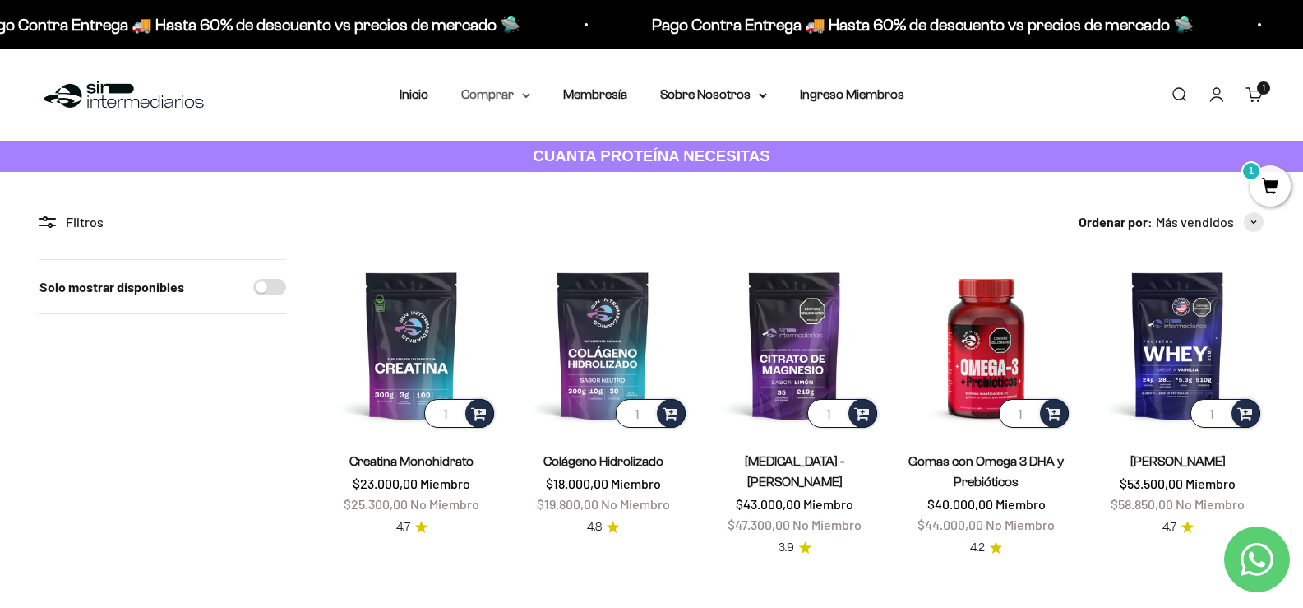
click at [521, 97] on summary "Comprar" at bounding box center [495, 94] width 69 height 21
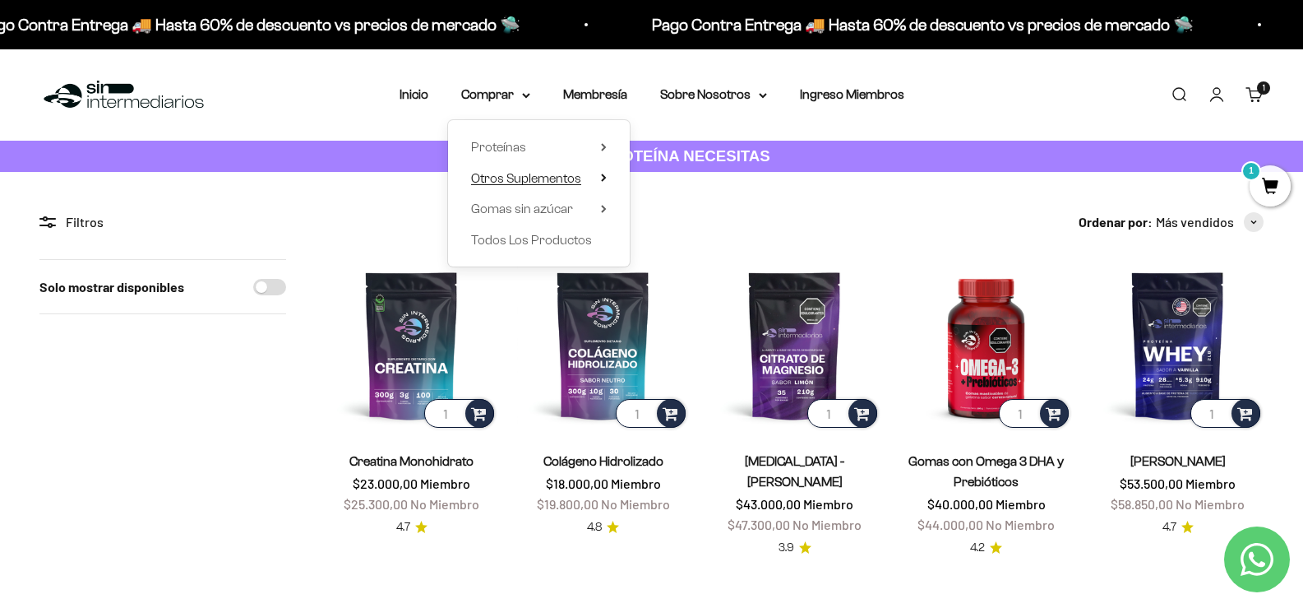
click at [508, 183] on span "Otros Suplementos" at bounding box center [526, 178] width 110 height 14
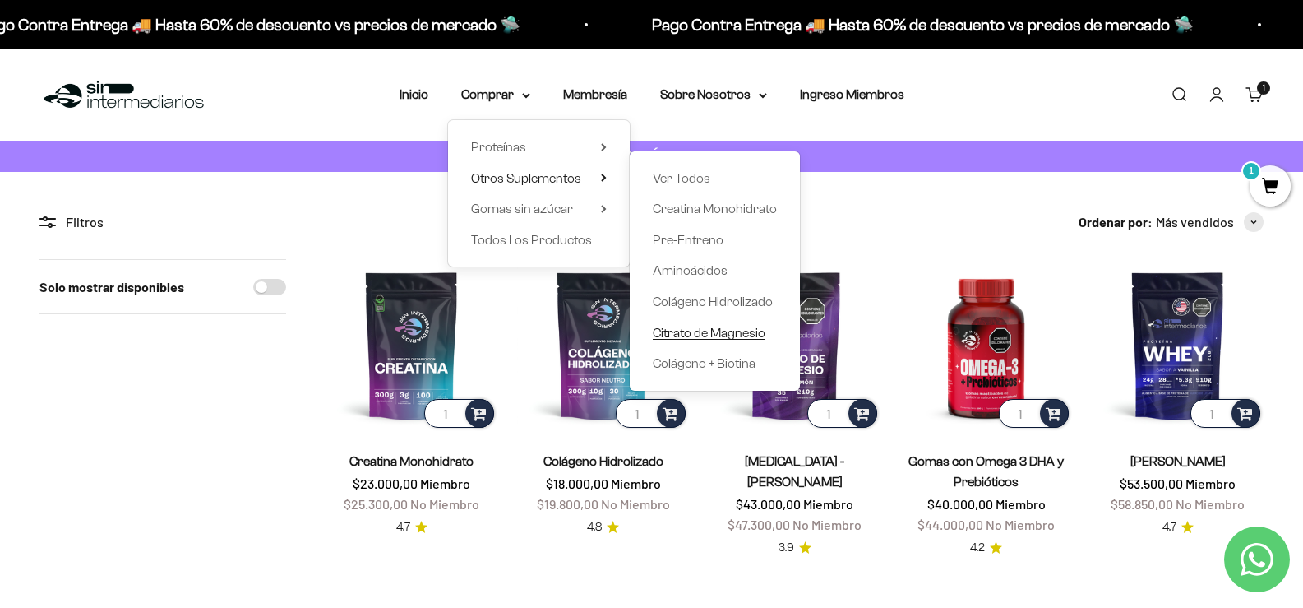
click at [725, 331] on span "Citrato de Magnesio" at bounding box center [709, 333] width 113 height 14
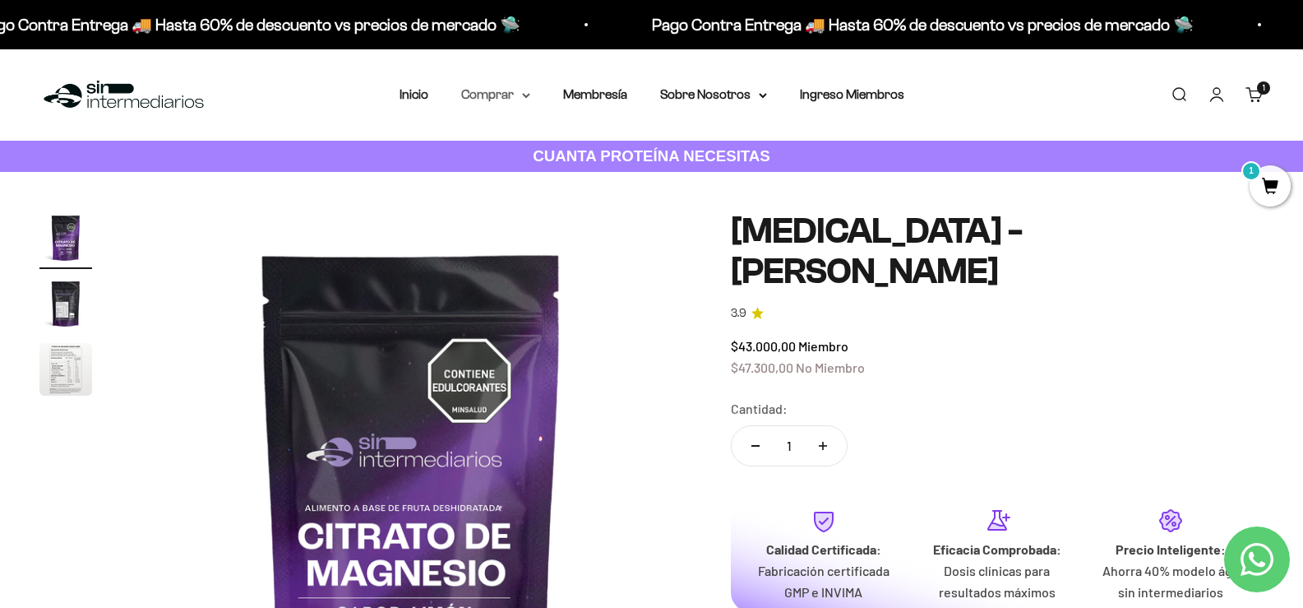
click at [515, 98] on summary "Comprar" at bounding box center [495, 94] width 69 height 21
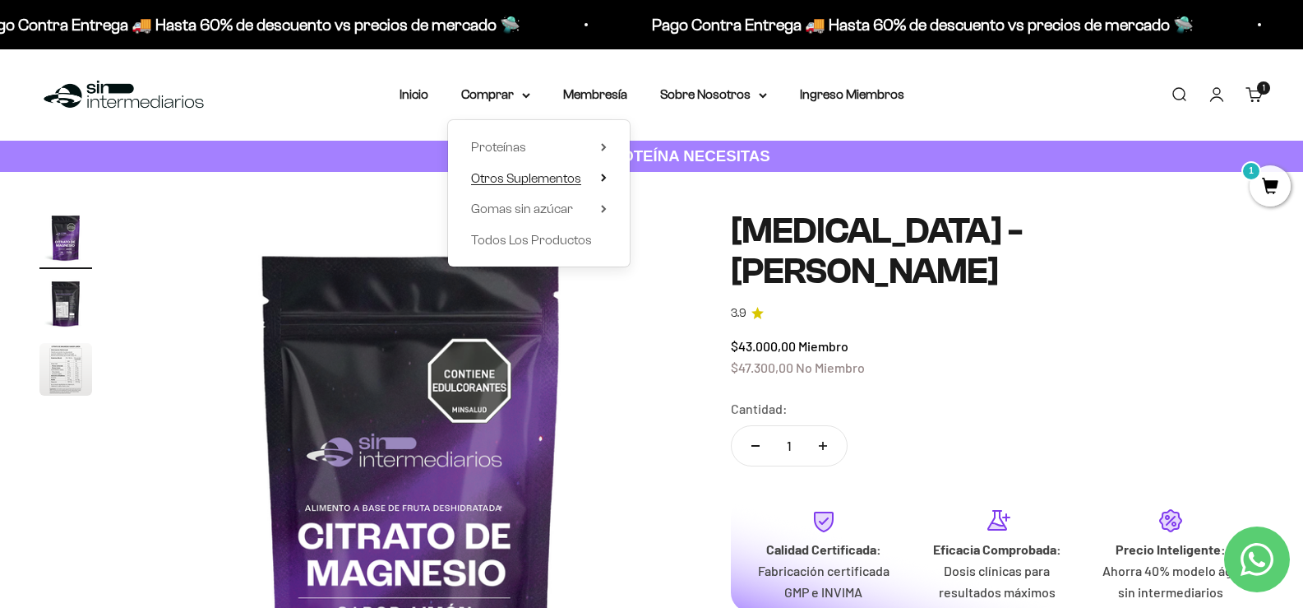
click at [553, 174] on span "Otros Suplementos" at bounding box center [526, 178] width 110 height 14
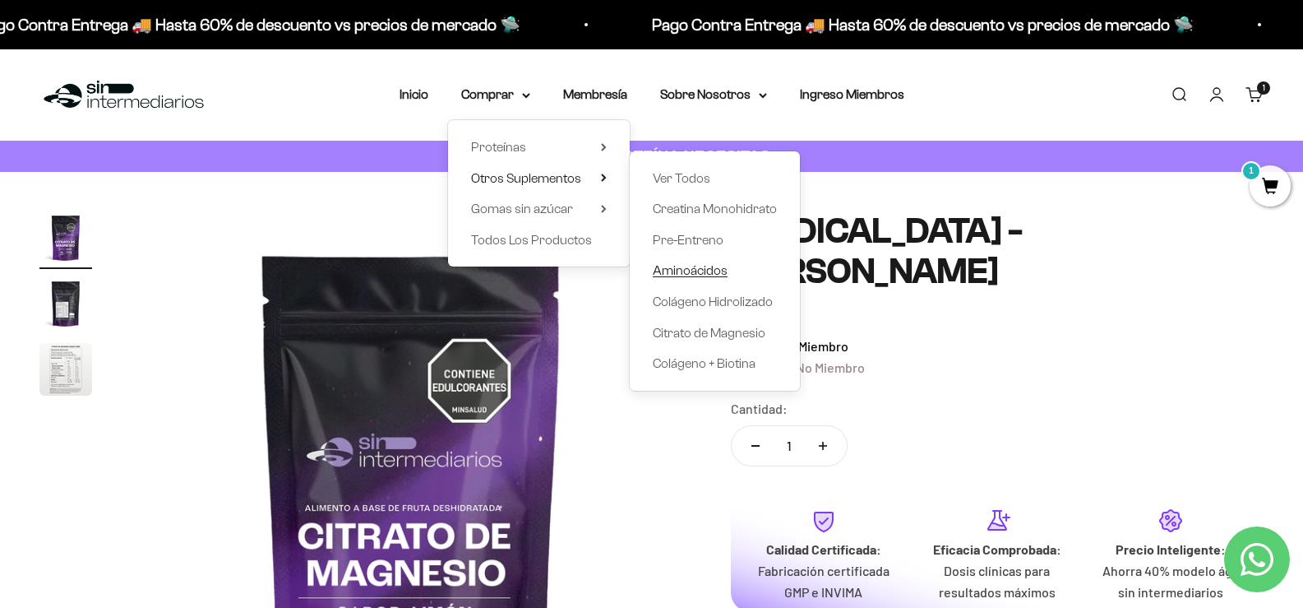
click at [713, 267] on span "Aminoácidos" at bounding box center [690, 270] width 75 height 14
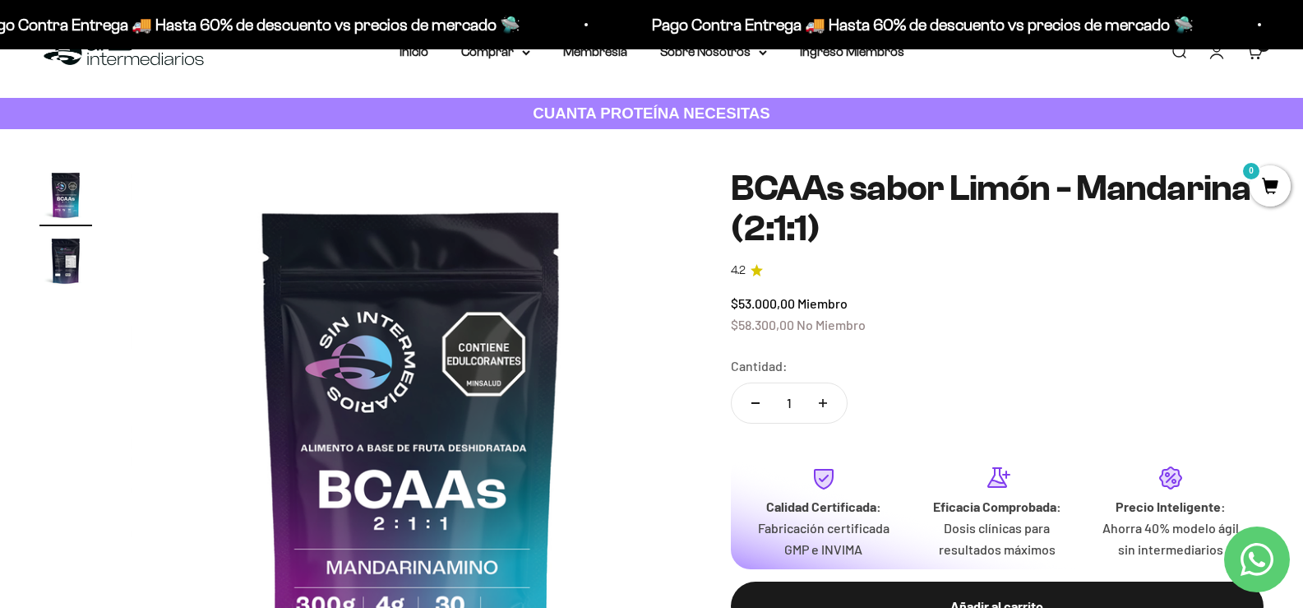
scroll to position [164, 0]
